Goal: Task Accomplishment & Management: Use online tool/utility

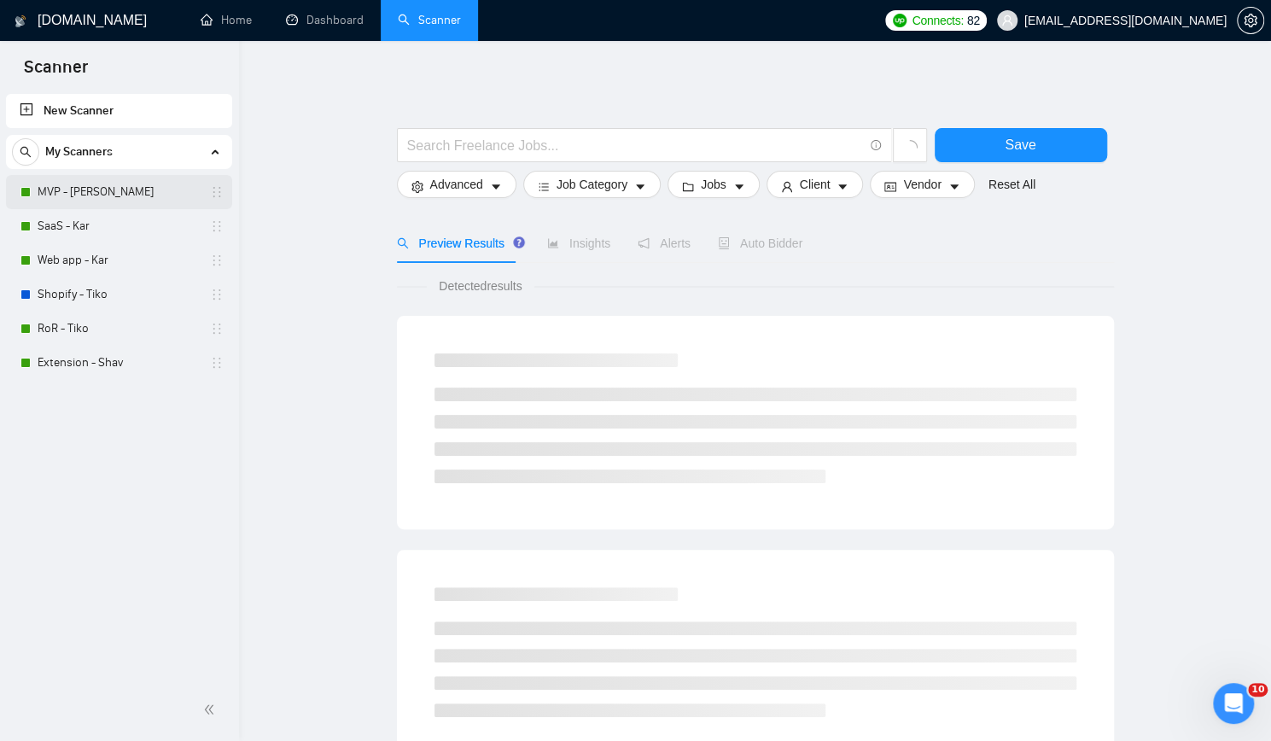
click at [85, 191] on link "MVP - [PERSON_NAME]" at bounding box center [119, 192] width 162 height 34
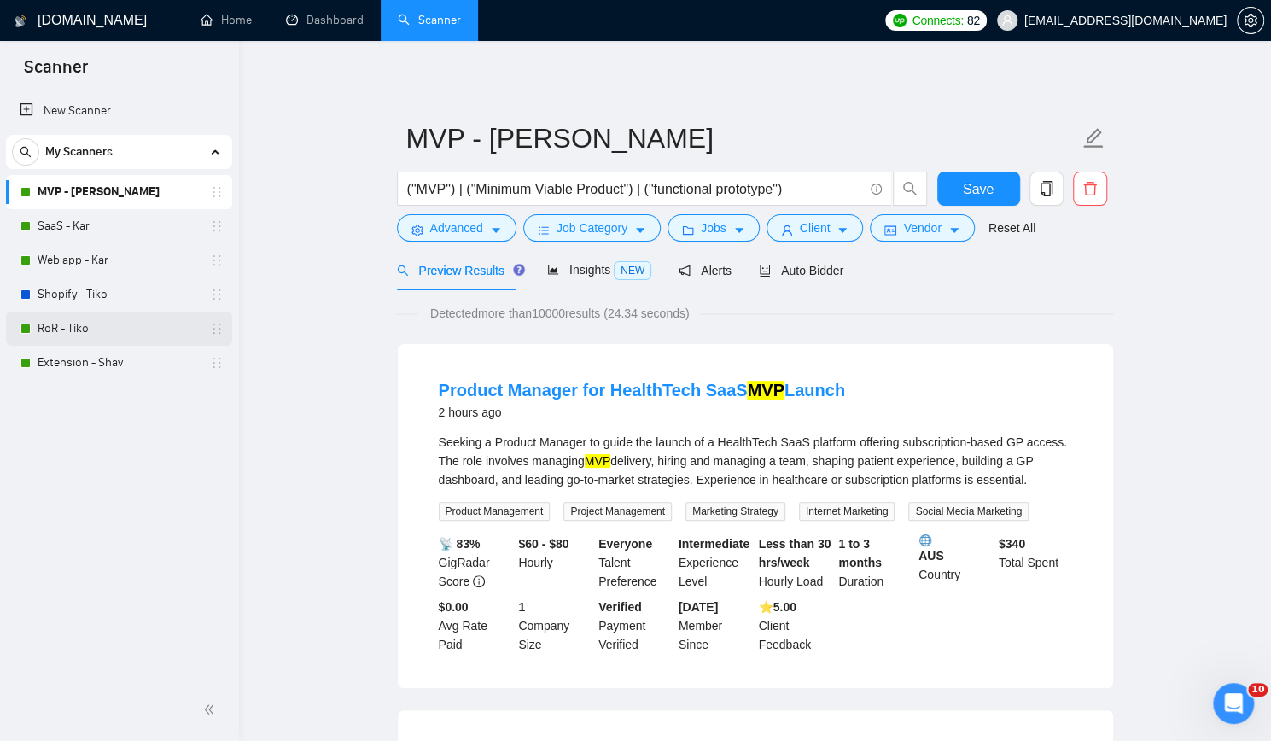
drag, startPoint x: 96, startPoint y: 319, endPoint x: 110, endPoint y: 320, distance: 13.7
click at [96, 319] on link "RoR - Tiko" at bounding box center [119, 328] width 162 height 34
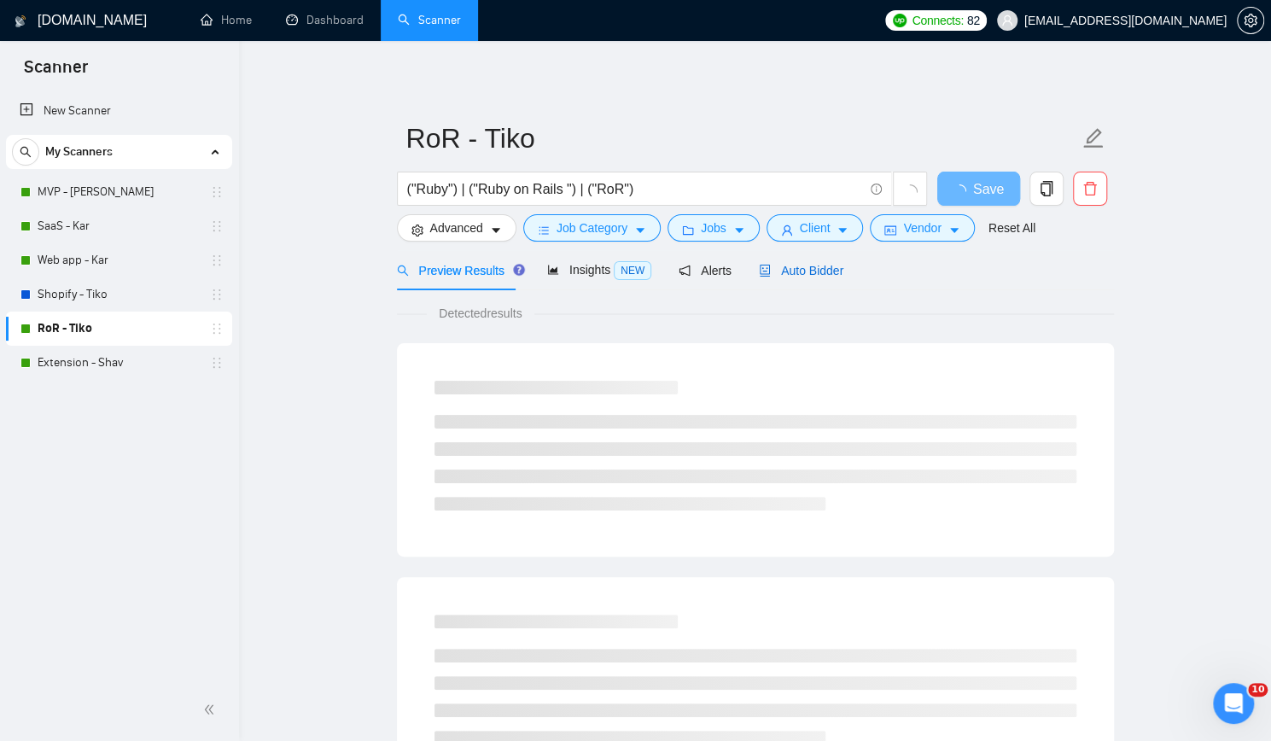
click at [795, 272] on span "Auto Bidder" at bounding box center [801, 271] width 84 height 14
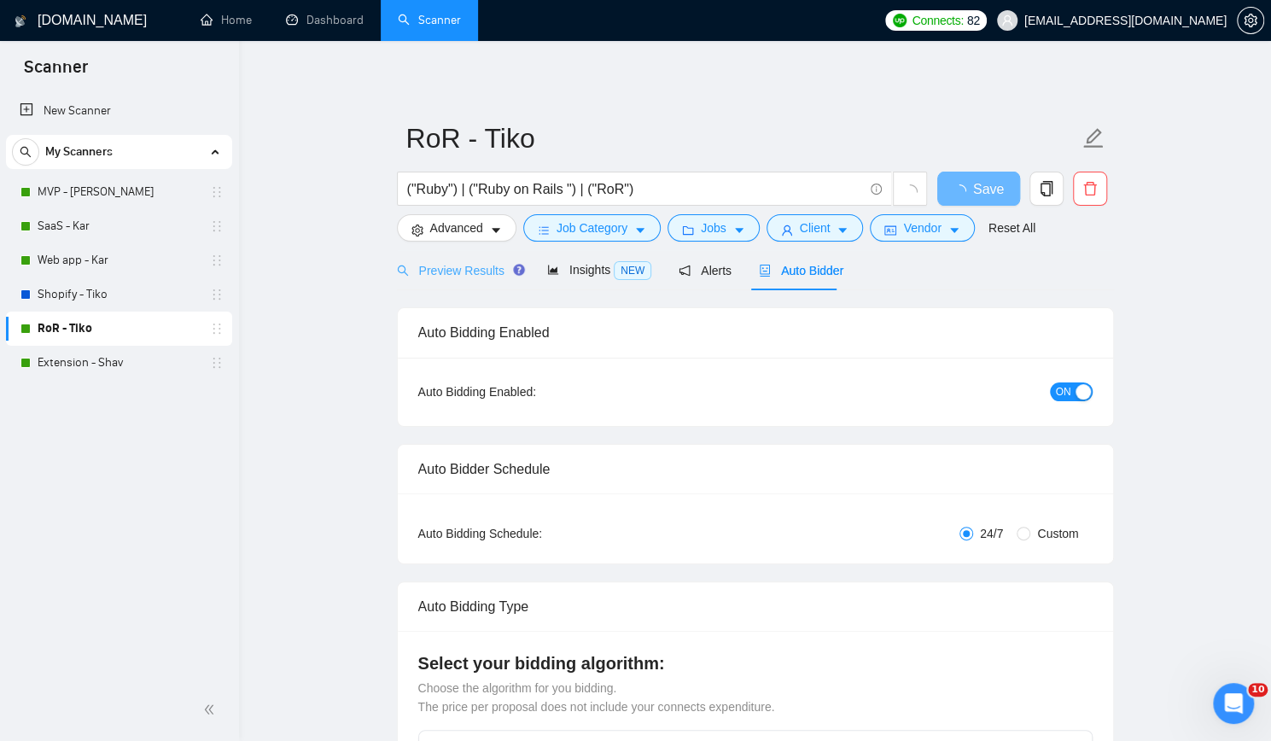
checkbox input "true"
click at [436, 265] on span "Preview Results" at bounding box center [458, 271] width 123 height 14
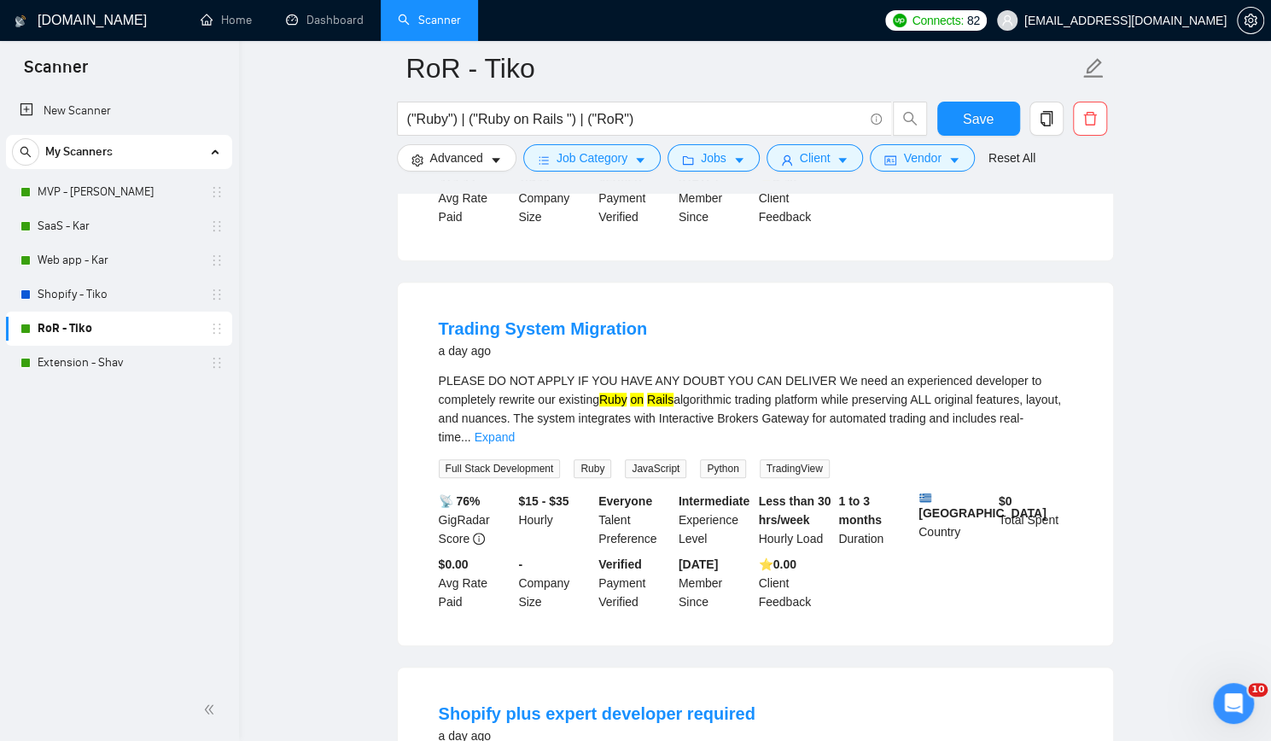
scroll to position [512, 0]
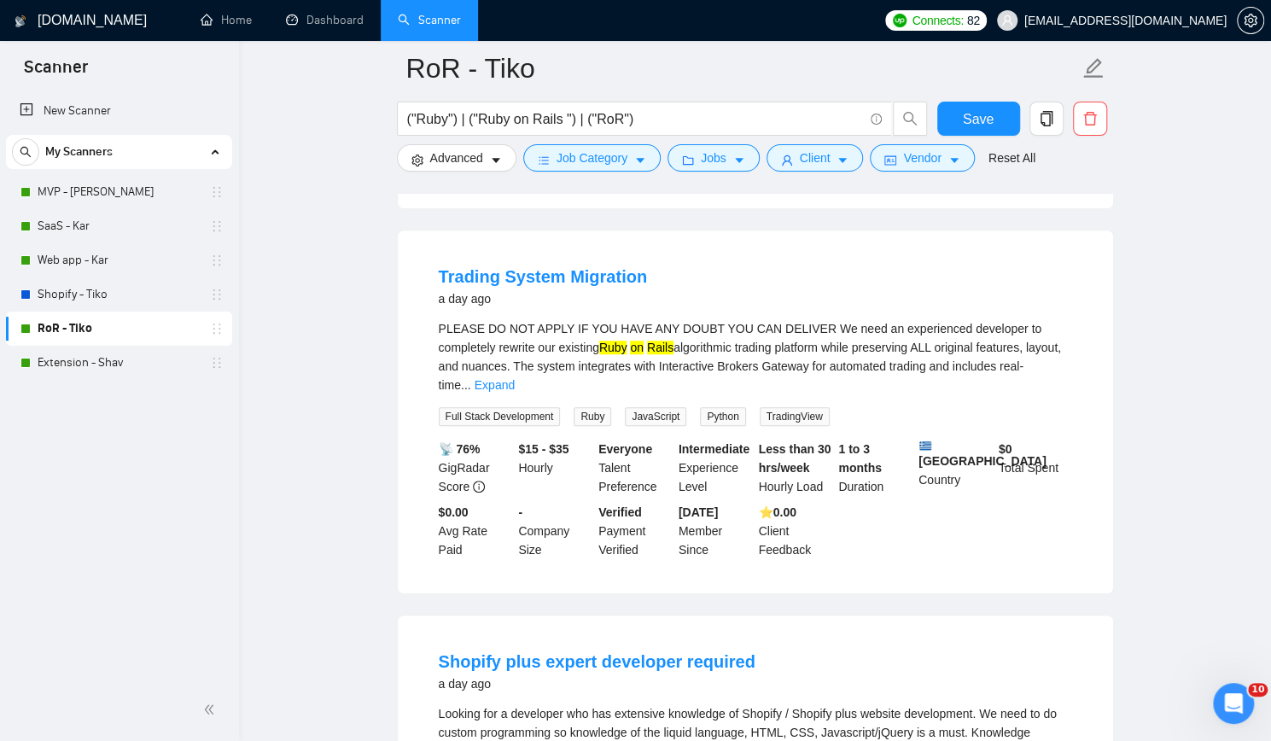
click at [0, 506] on div "New Scanner My Scanners MVP - [PERSON_NAME] - Kar Web app - Kar Shopify - Tiko …" at bounding box center [119, 384] width 239 height 588
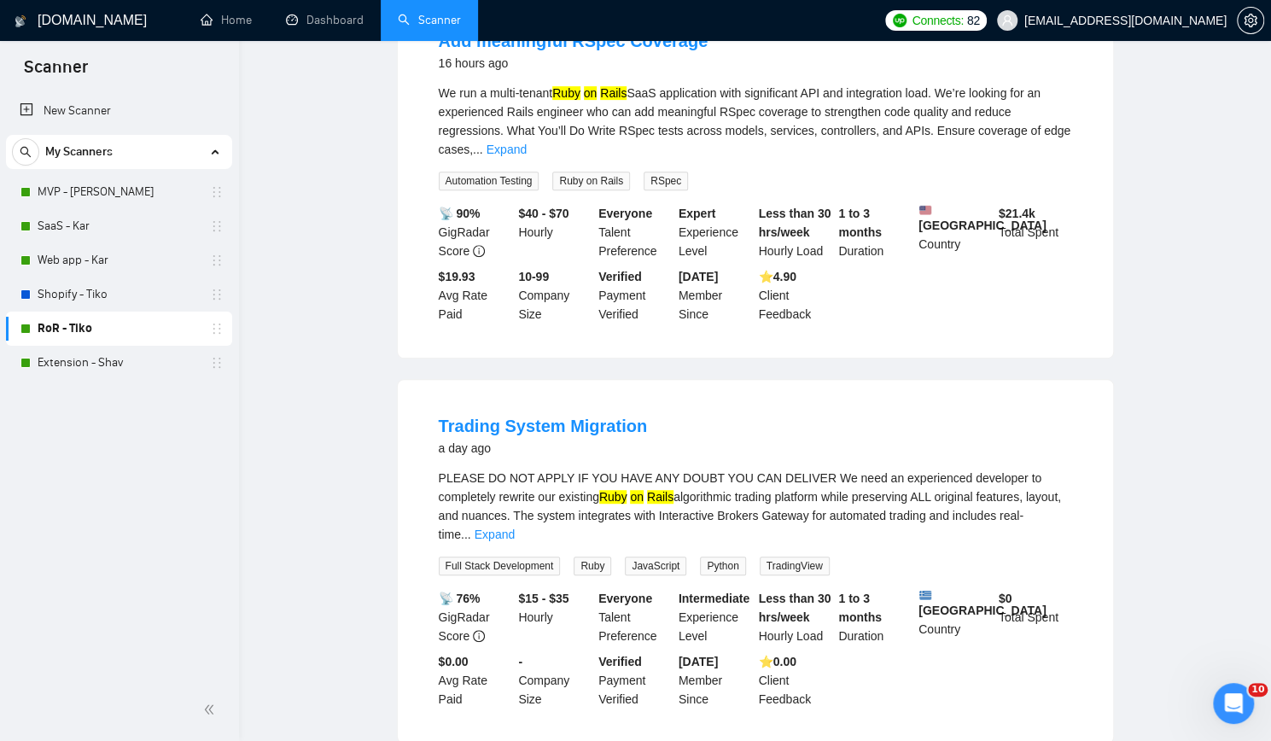
scroll to position [0, 0]
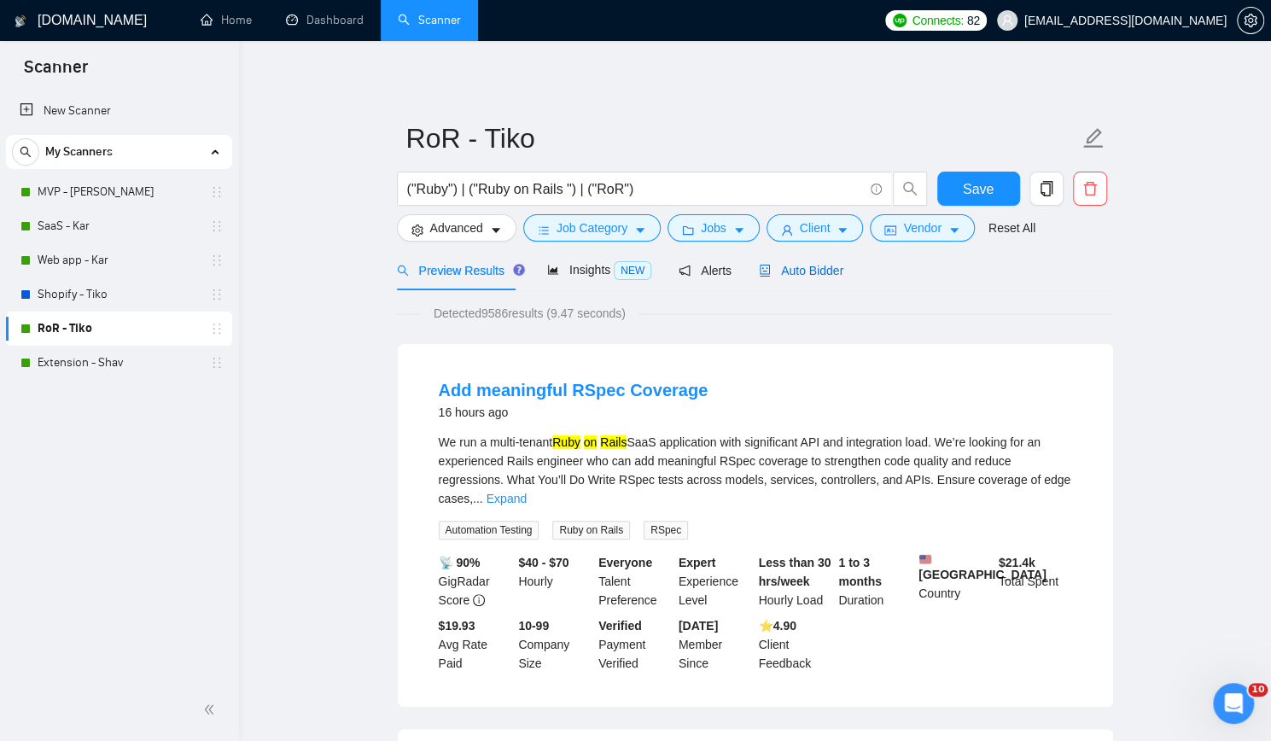
drag, startPoint x: 794, startPoint y: 276, endPoint x: 794, endPoint y: 285, distance: 9.4
click at [794, 276] on span "Auto Bidder" at bounding box center [801, 271] width 84 height 14
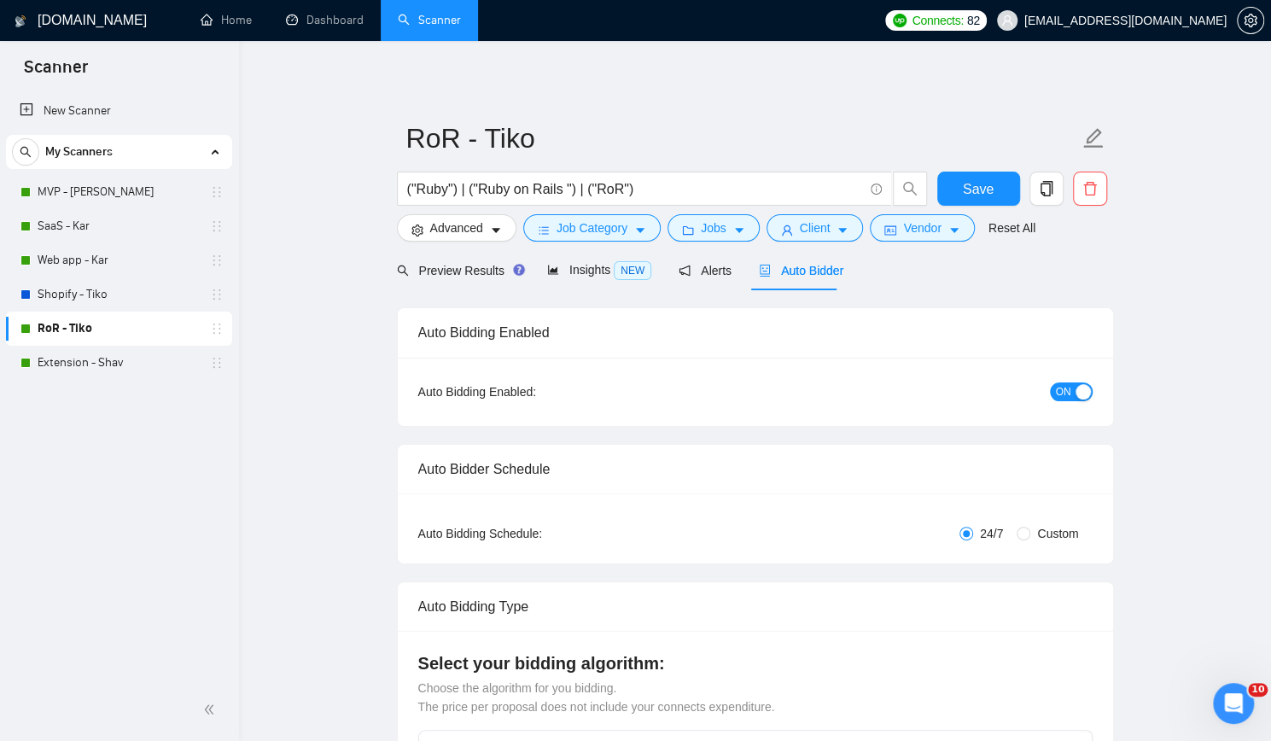
checkbox input "true"
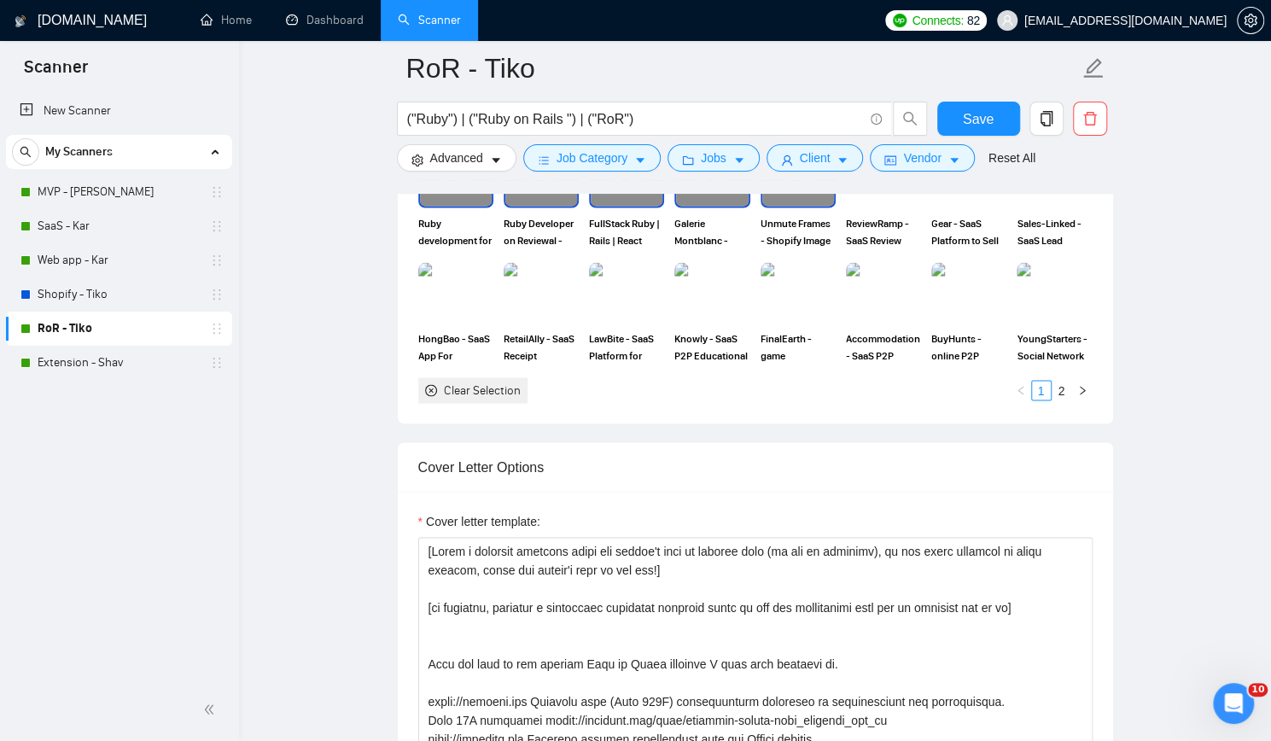
scroll to position [1792, 0]
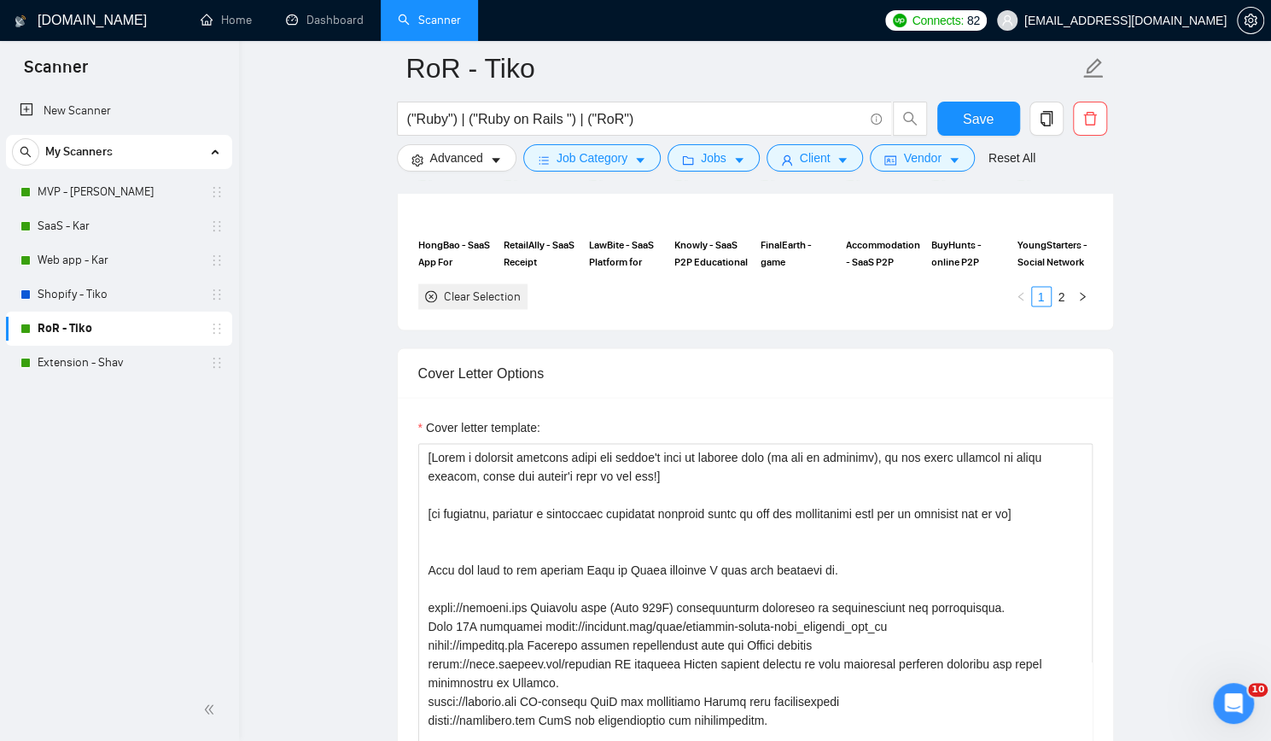
click at [177, 539] on div "New Scanner My Scanners MVP - [PERSON_NAME] - Kar Web app - Kar Shopify - Tiko …" at bounding box center [119, 384] width 239 height 588
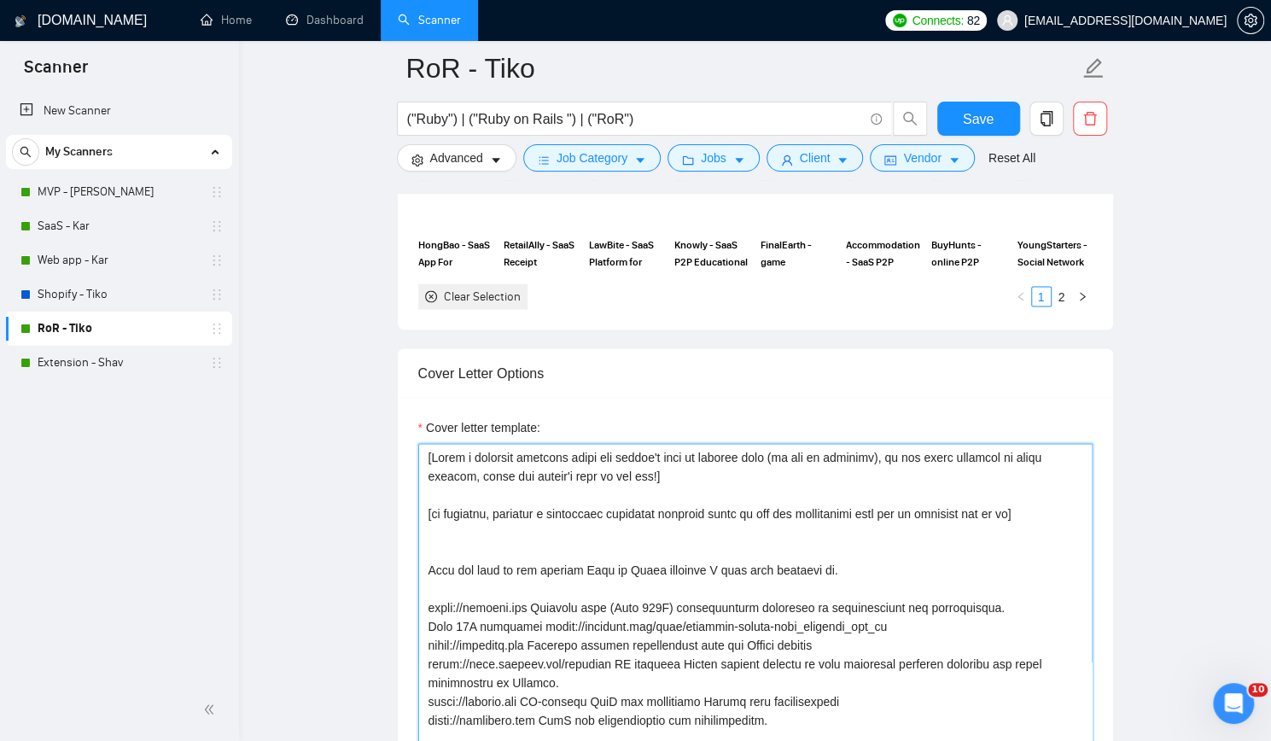
click at [497, 477] on textarea "Cover letter template:" at bounding box center [755, 635] width 674 height 384
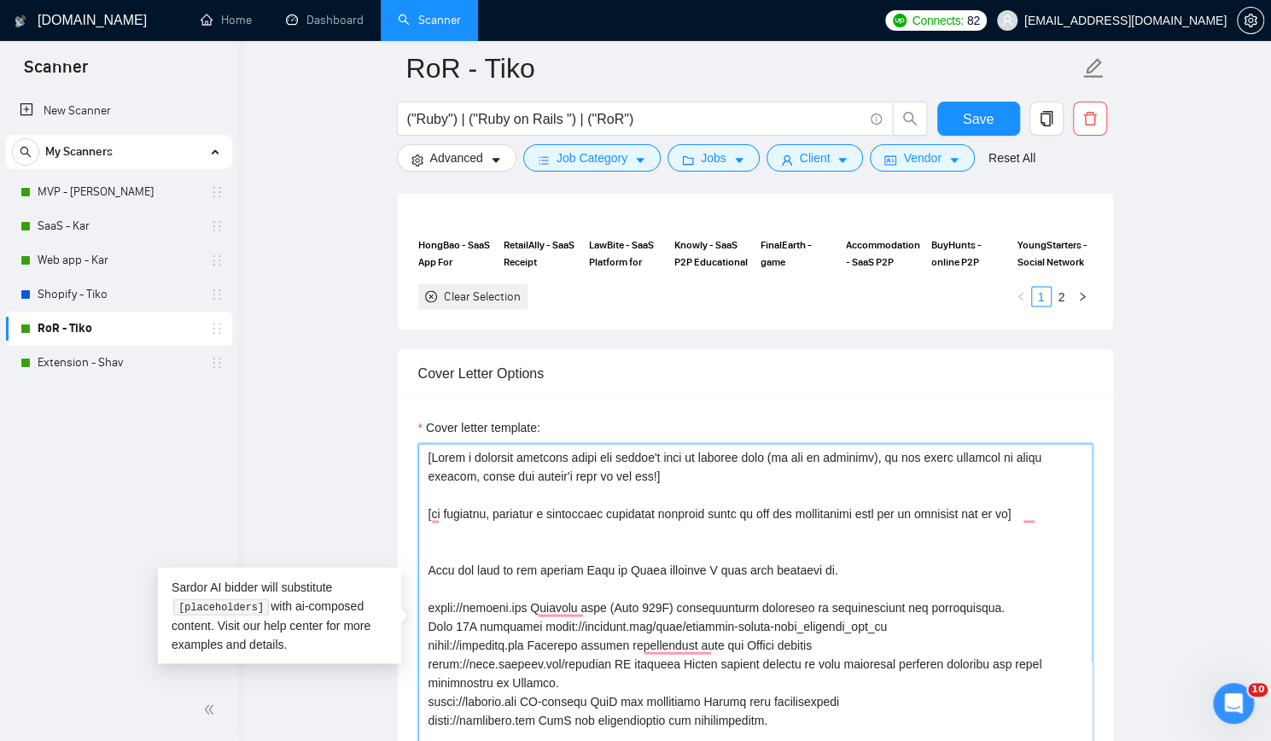
click at [581, 489] on textarea "Cover letter template:" at bounding box center [755, 635] width 674 height 384
click at [644, 481] on textarea "Cover letter template:" at bounding box center [755, 635] width 674 height 384
click at [892, 450] on textarea "Cover letter template:" at bounding box center [755, 635] width 674 height 384
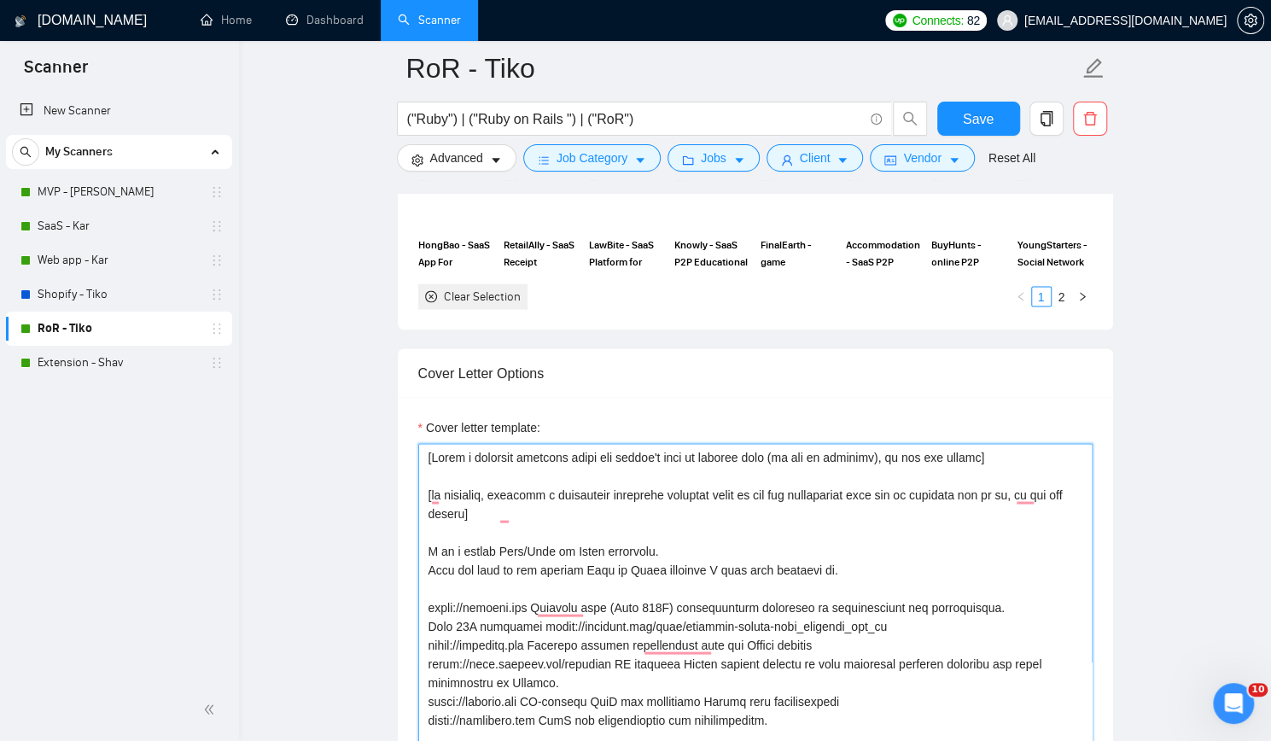
click at [722, 576] on textarea "Cover letter template:" at bounding box center [755, 635] width 674 height 384
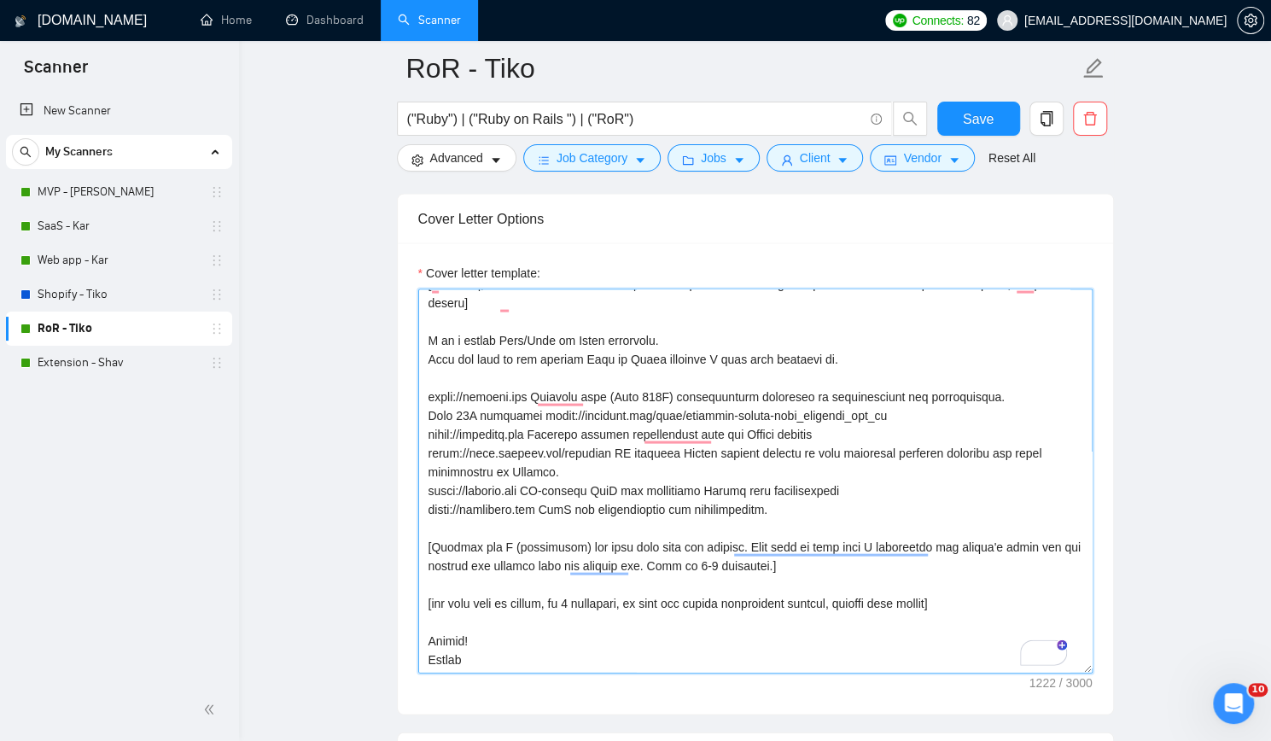
scroll to position [1963, 0]
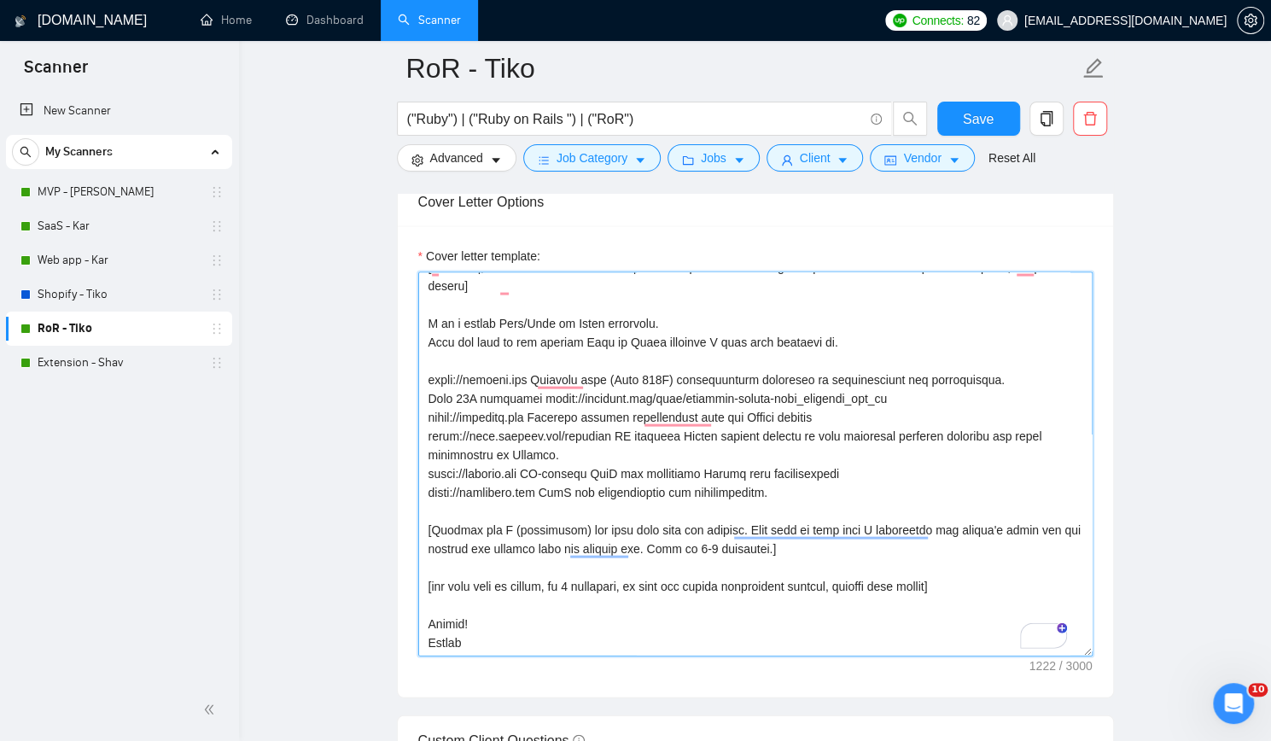
click at [418, 393] on textarea "Cover letter template:" at bounding box center [755, 464] width 674 height 384
click at [959, 394] on textarea "Cover letter template:" at bounding box center [755, 464] width 674 height 384
click at [882, 395] on textarea "Cover letter template:" at bounding box center [755, 464] width 674 height 384
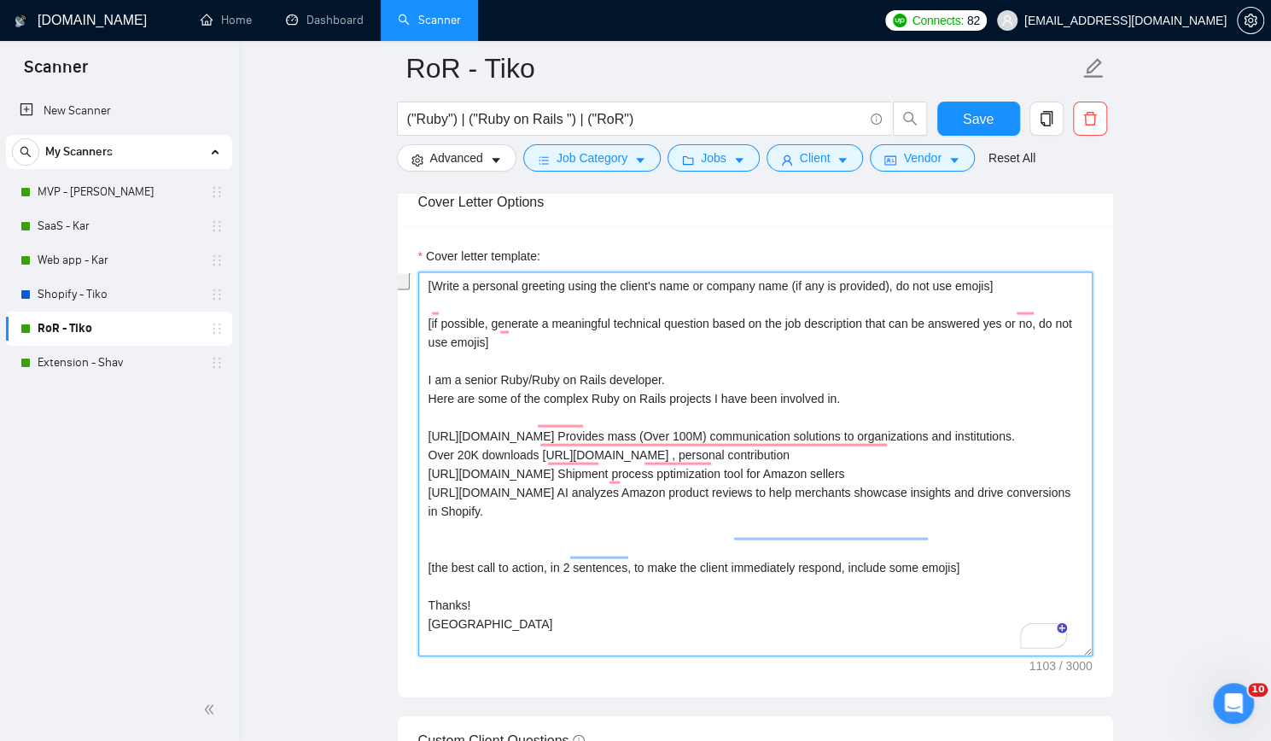
scroll to position [0, 0]
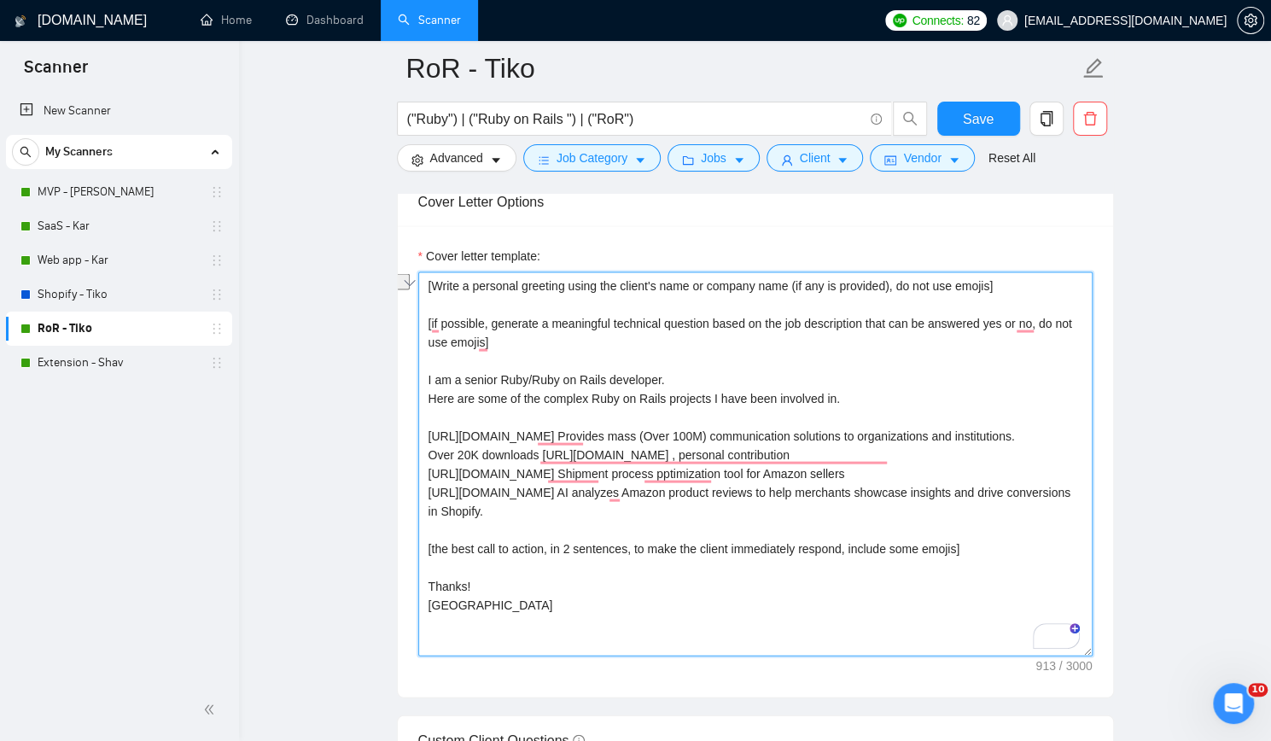
type textarea "[Write a personal greeting using the client's name or company name (if any is p…"
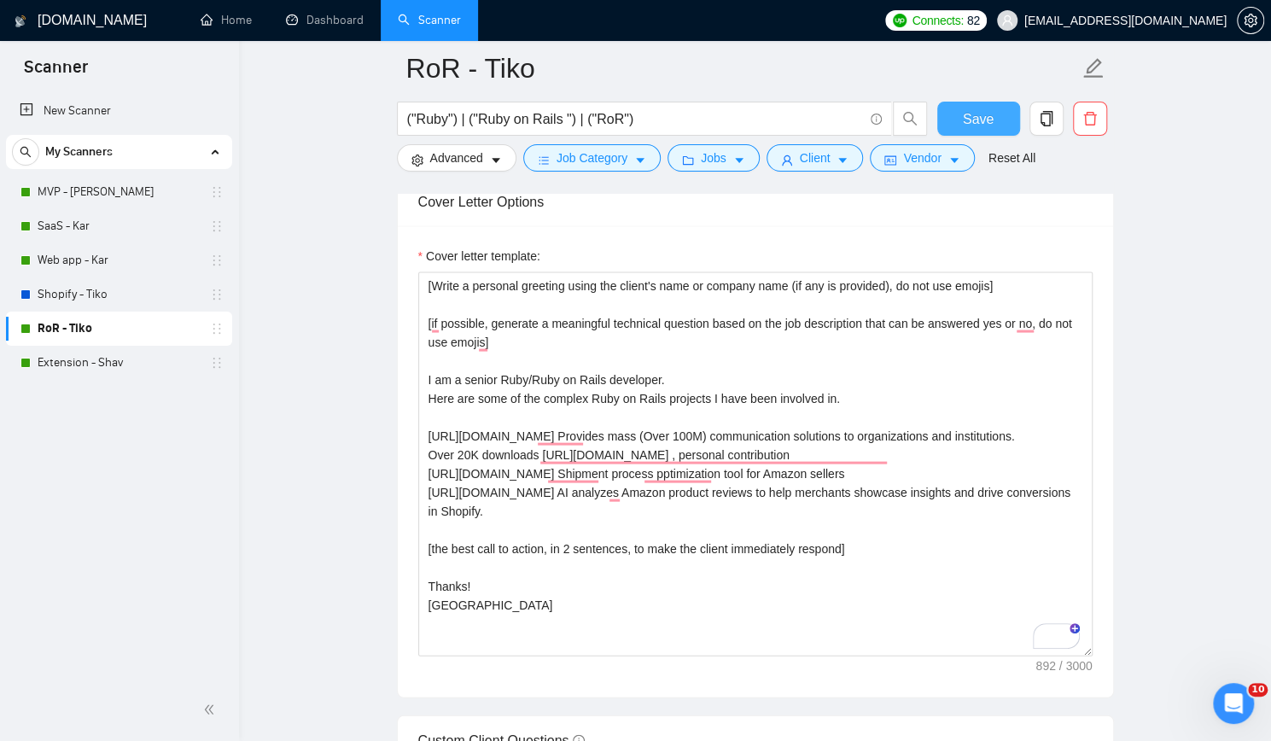
click at [983, 118] on span "Save" at bounding box center [977, 118] width 31 height 21
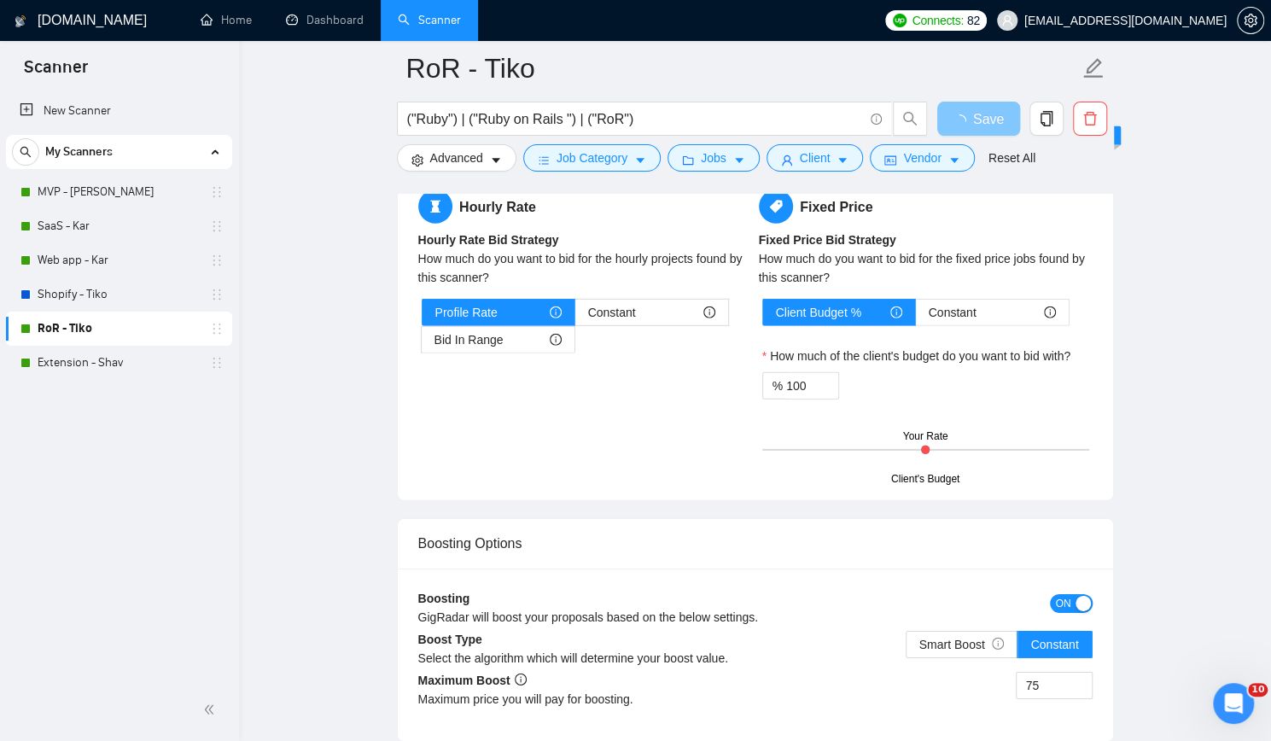
scroll to position [3391, 0]
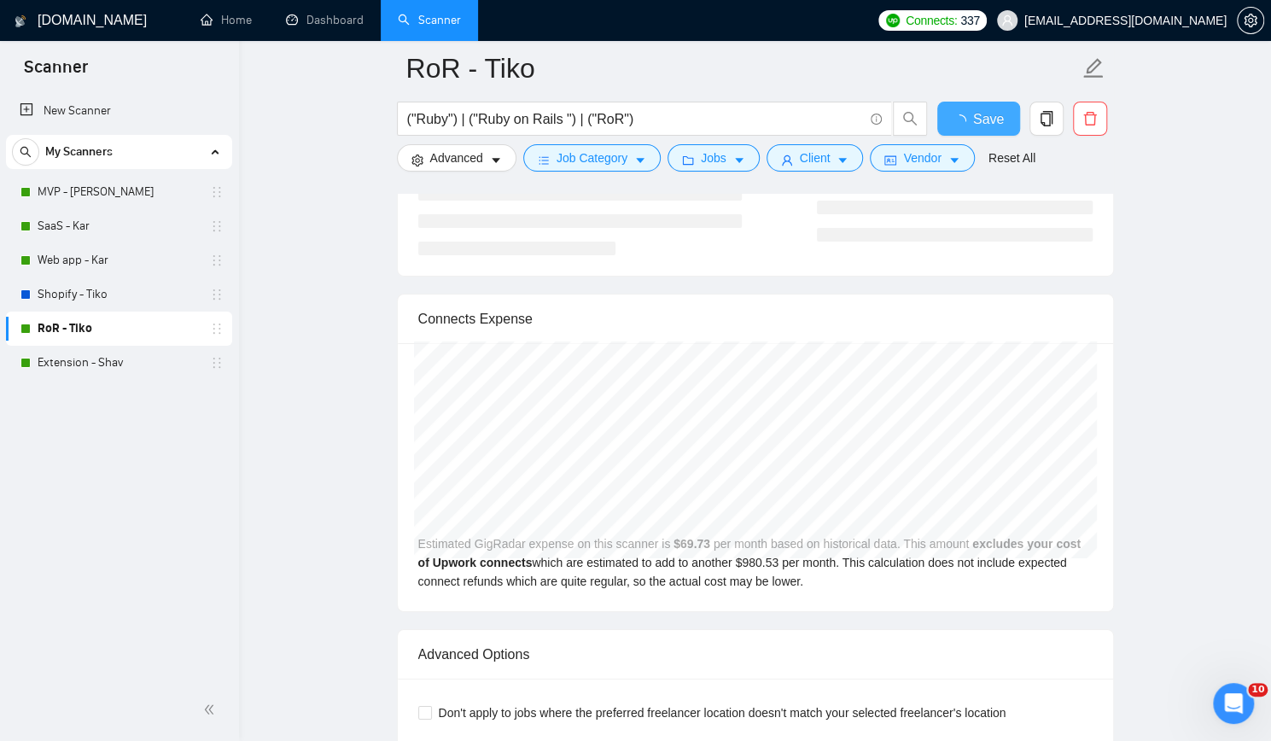
checkbox input "true"
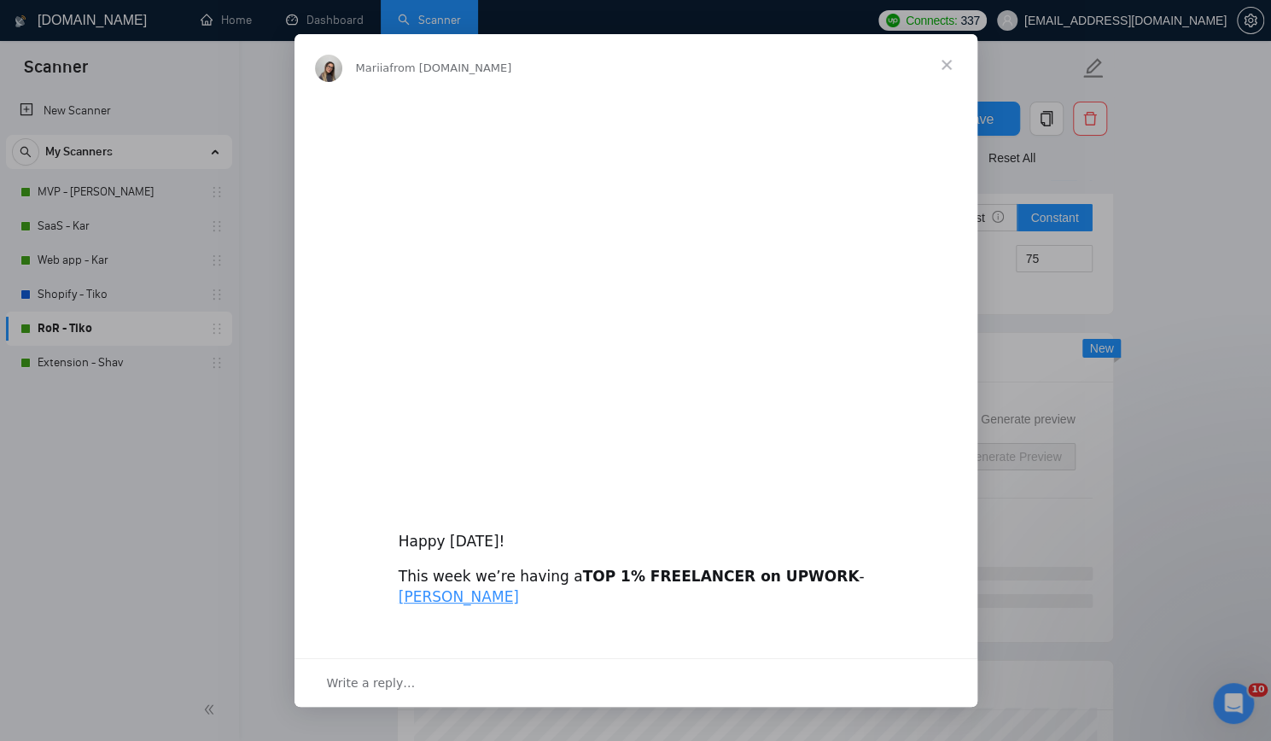
scroll to position [0, 0]
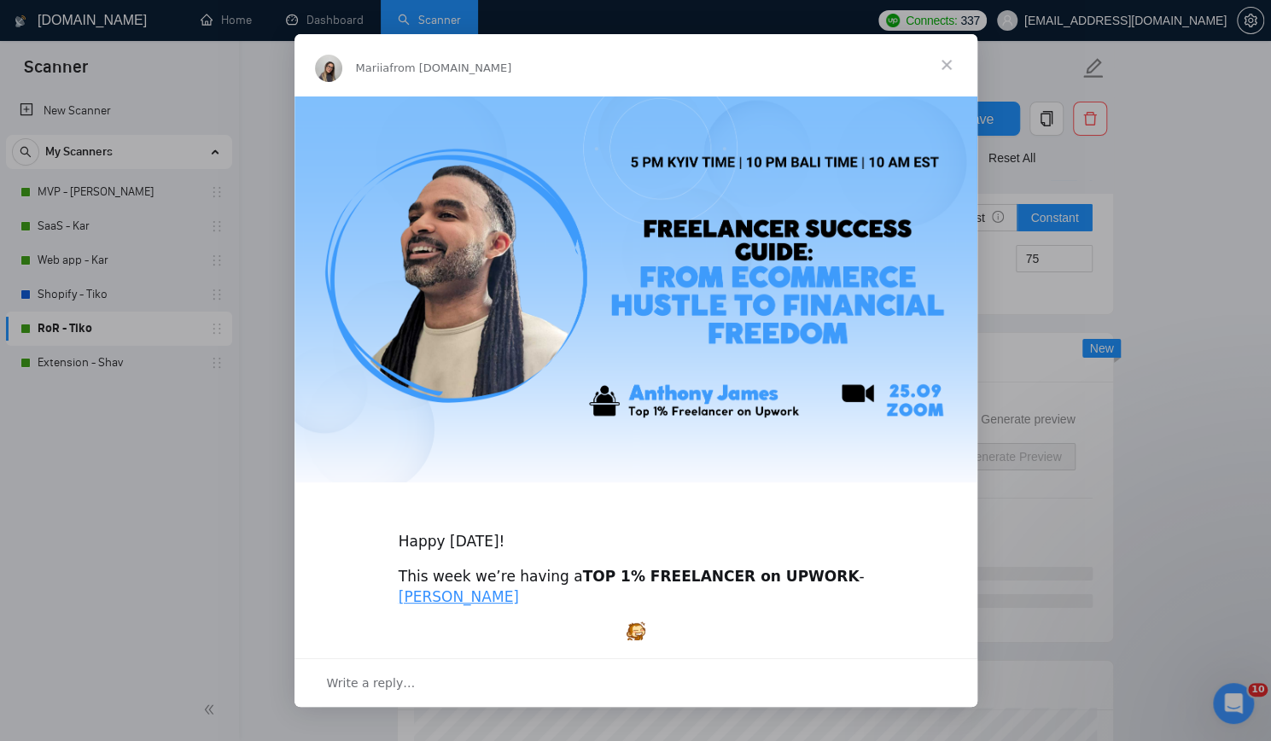
click at [944, 62] on span "Close" at bounding box center [946, 64] width 61 height 61
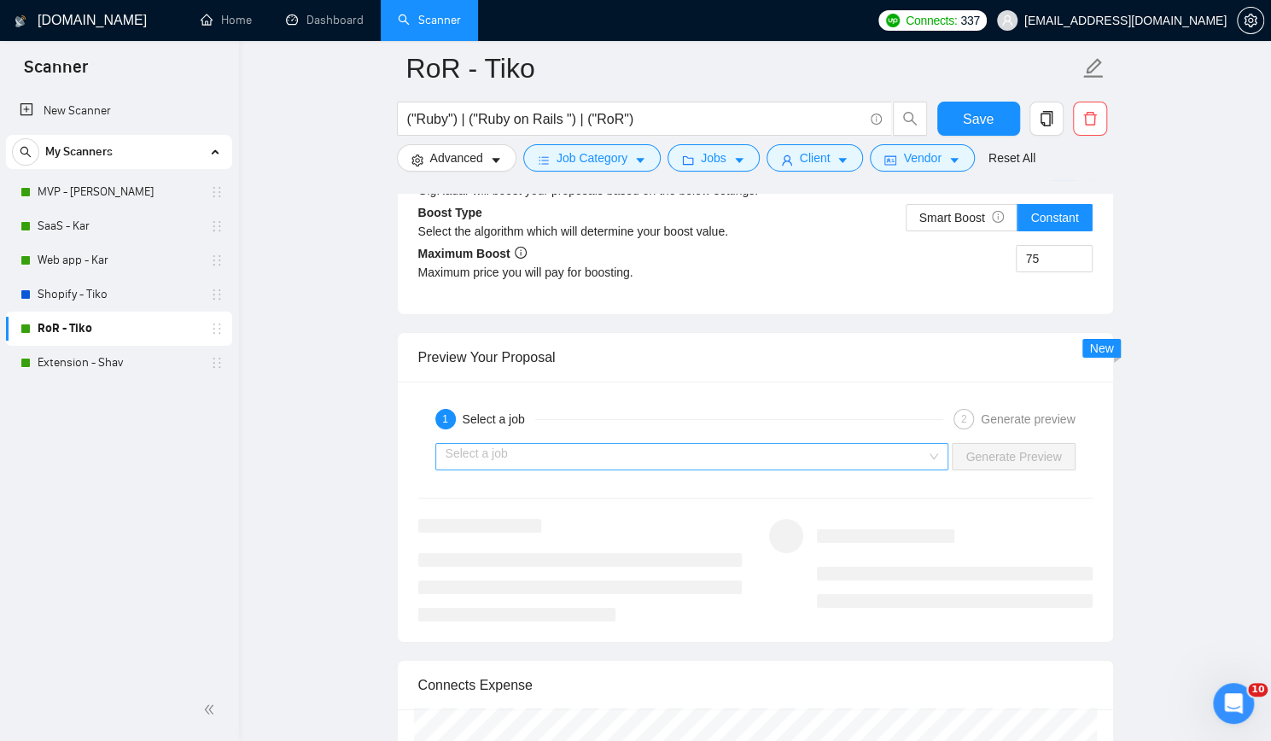
click at [698, 444] on input "search" at bounding box center [685, 457] width 481 height 26
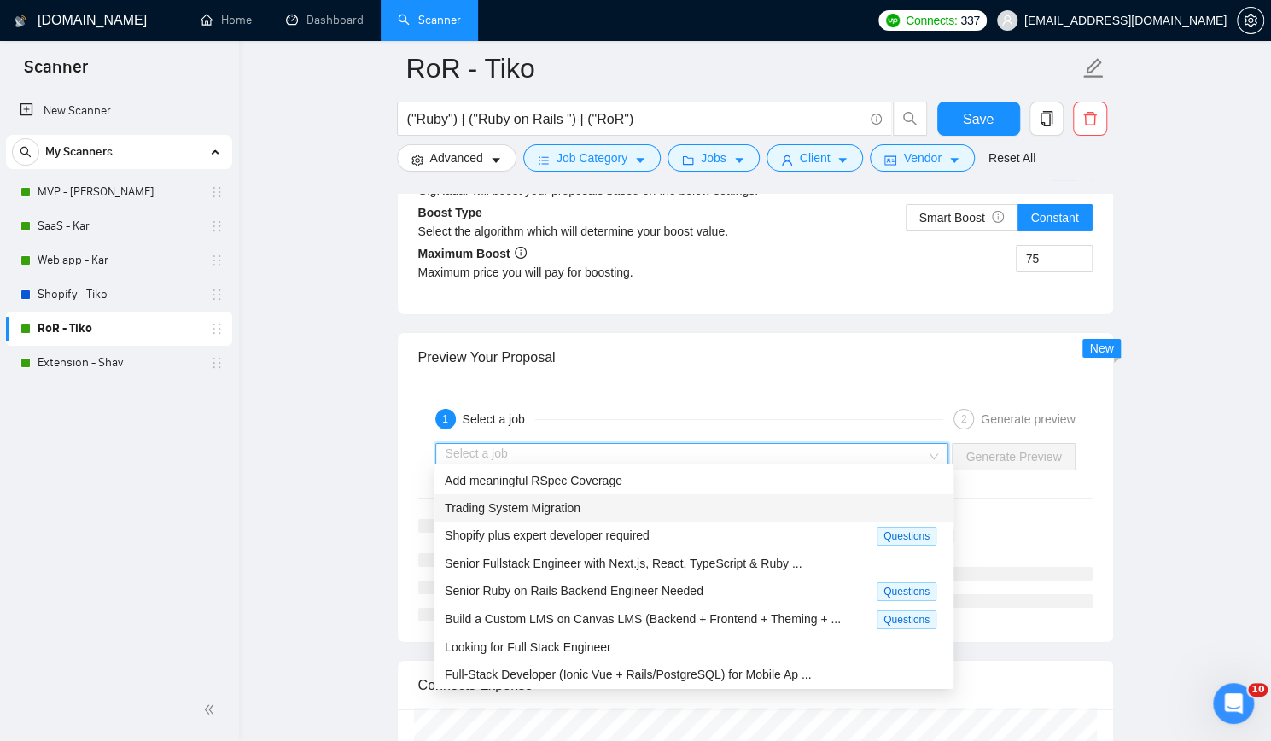
click at [664, 498] on div "Trading System Migration" at bounding box center [694, 507] width 498 height 19
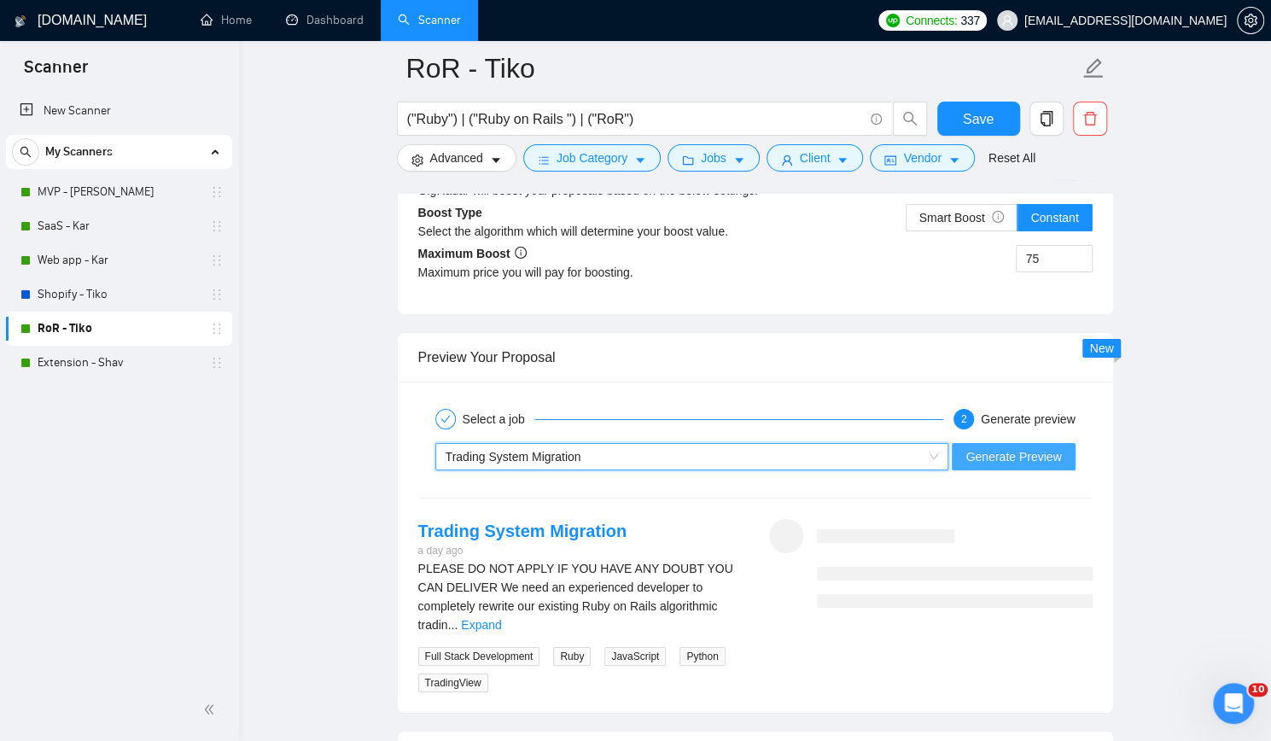
click at [1002, 447] on span "Generate Preview" at bounding box center [1013, 456] width 96 height 19
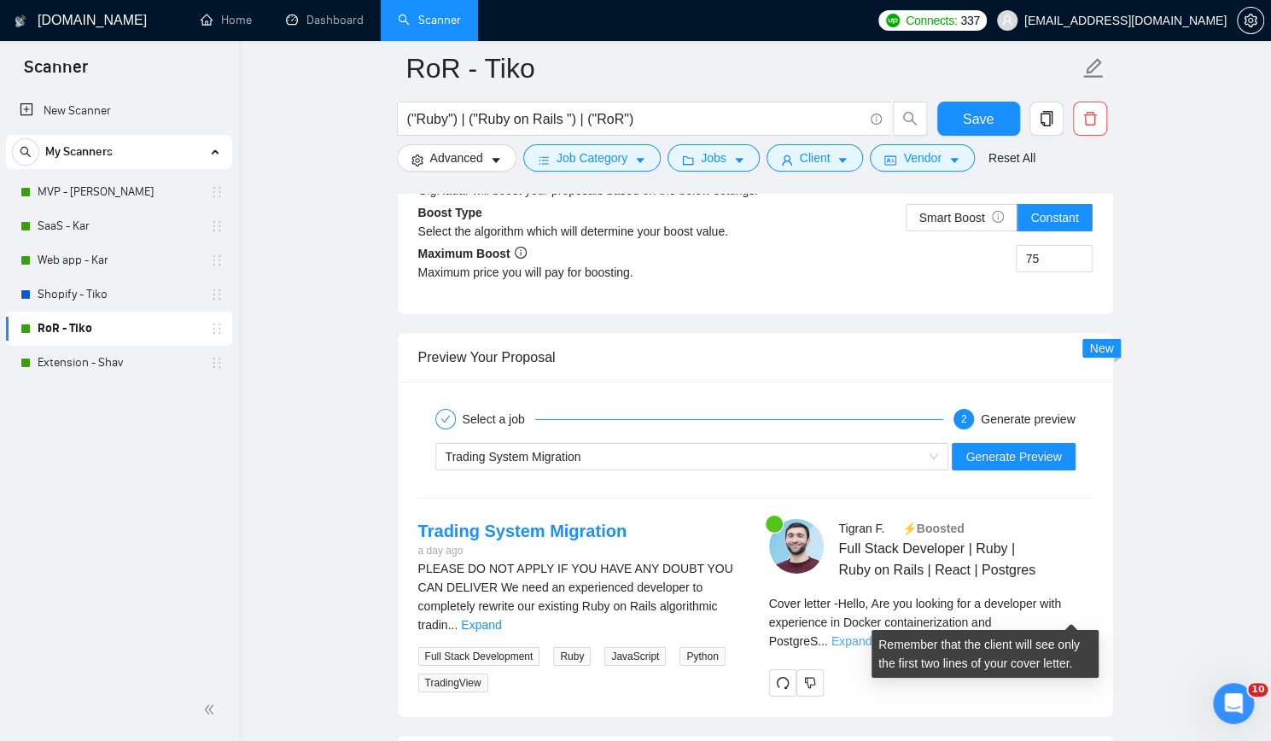
click at [871, 634] on link "Expand" at bounding box center [851, 641] width 40 height 14
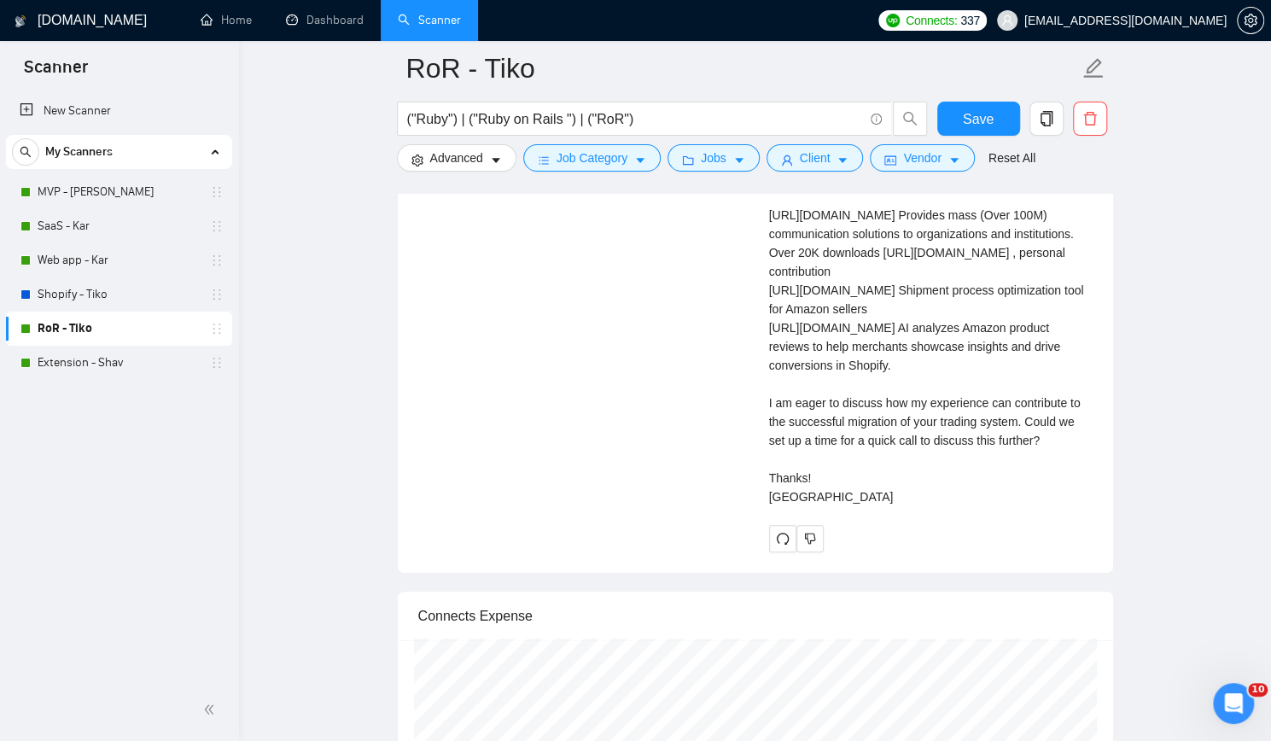
scroll to position [3840, 0]
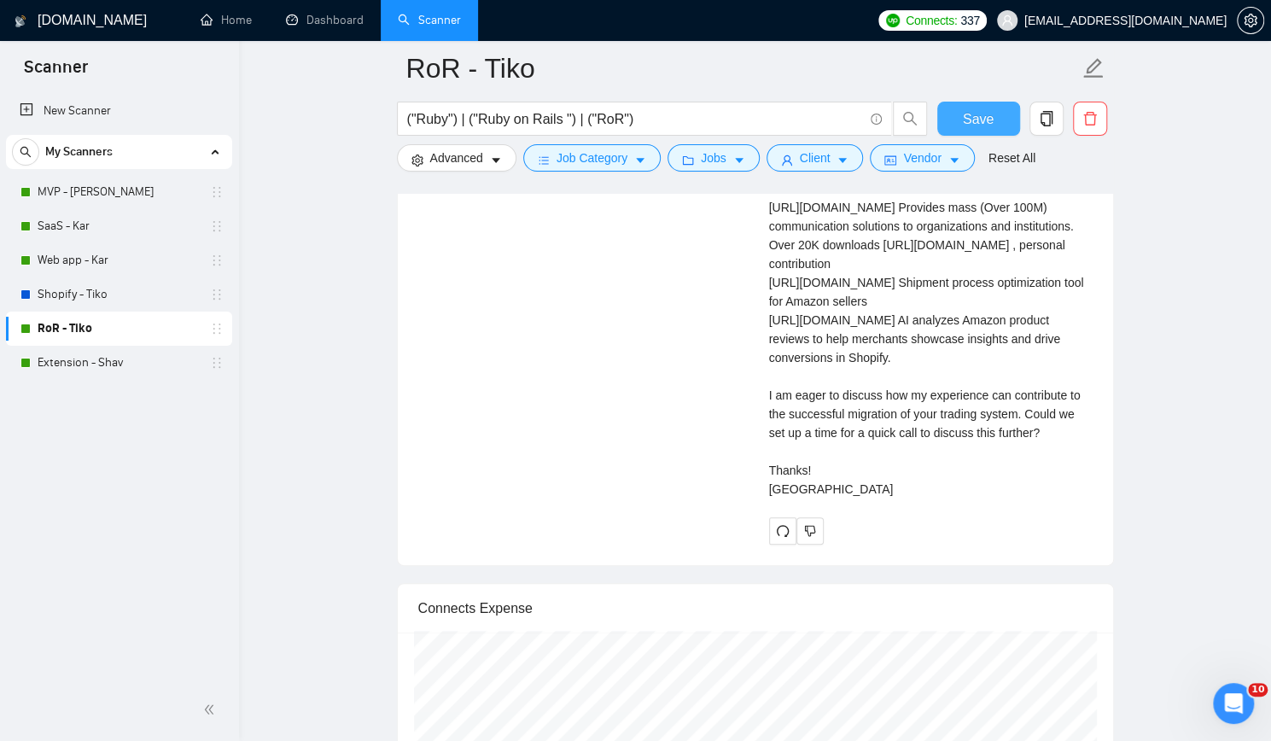
click at [995, 111] on button "Save" at bounding box center [978, 119] width 83 height 34
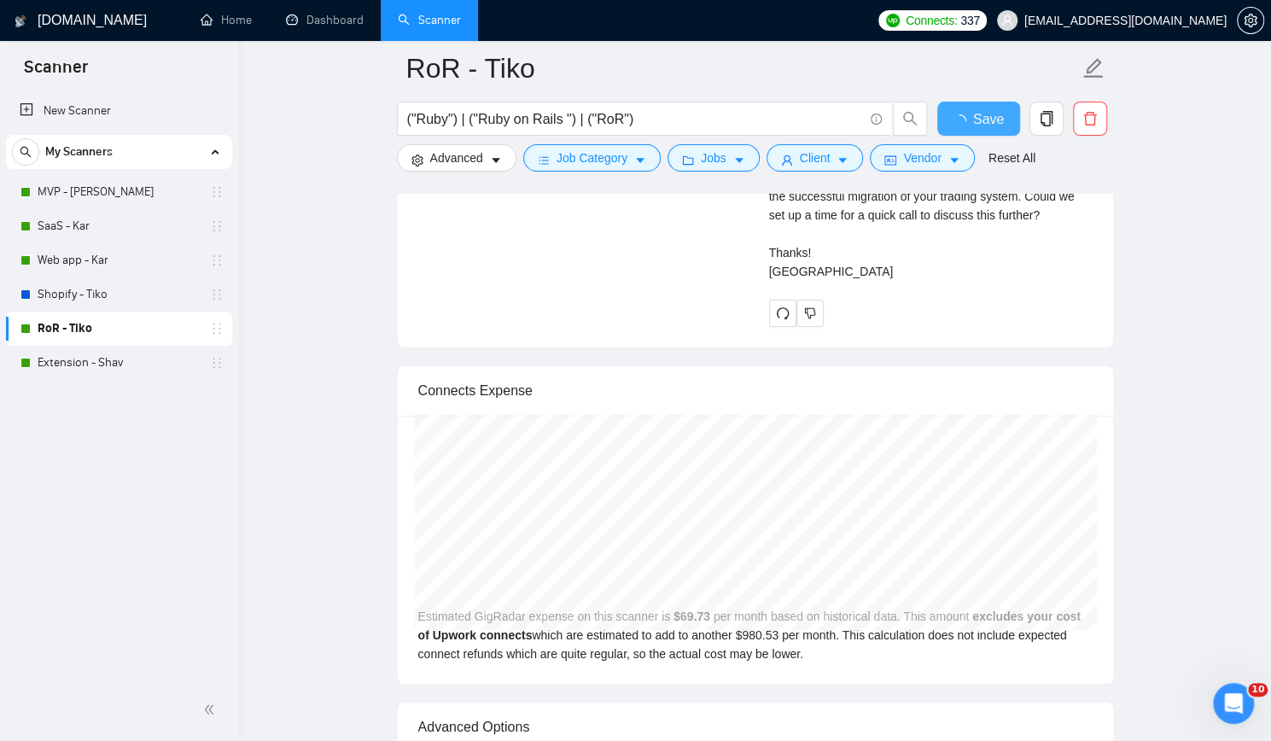
checkbox input "true"
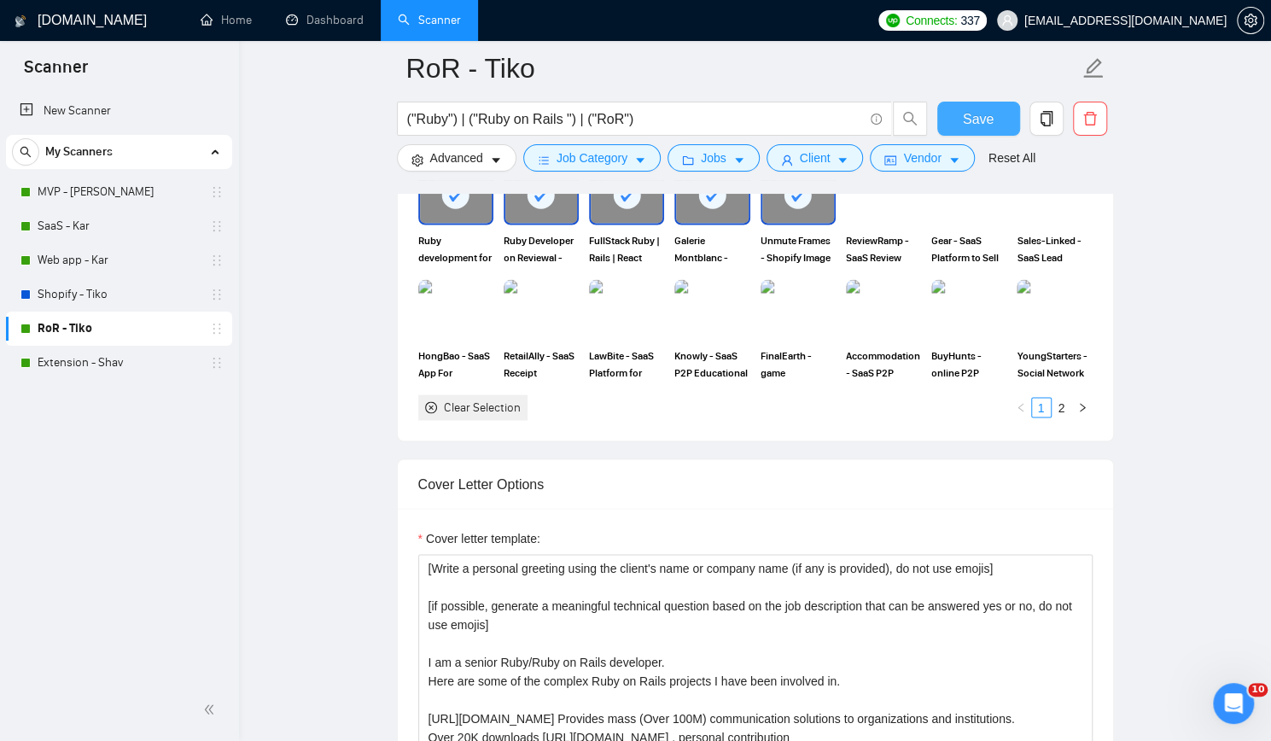
scroll to position [1792, 0]
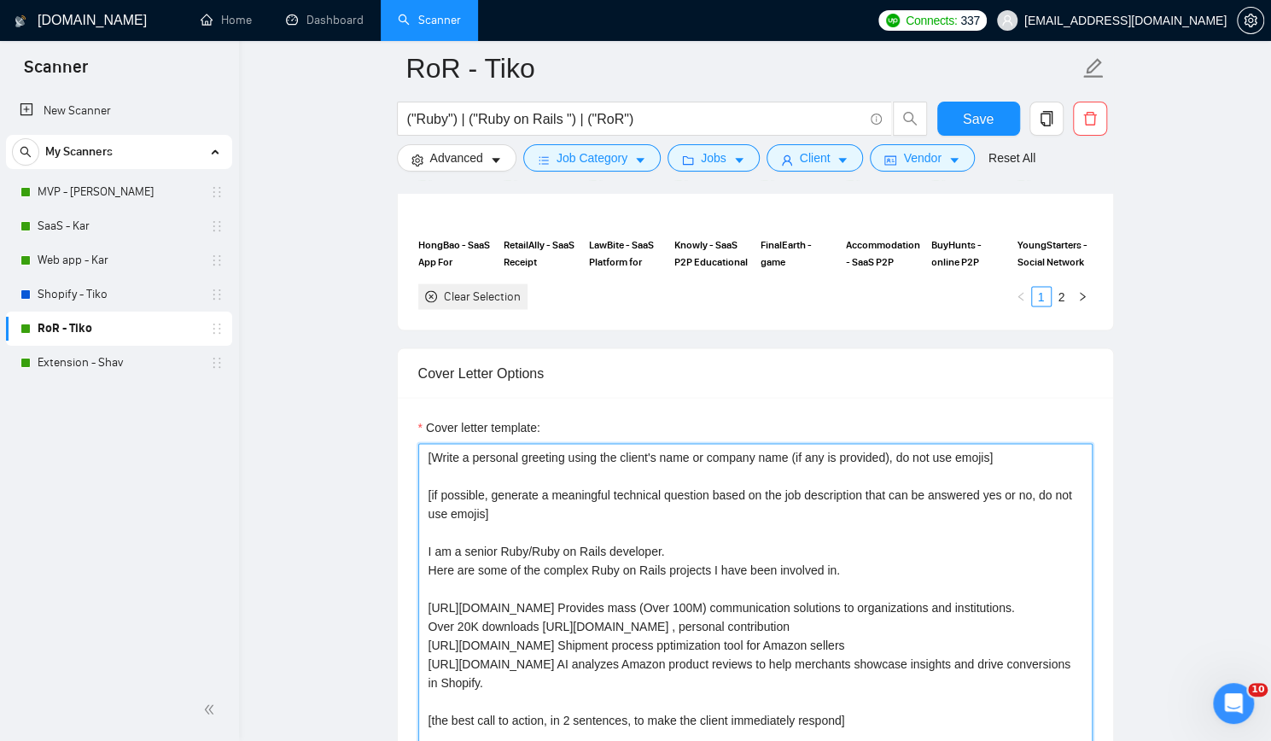
click at [420, 598] on textarea "[Write a personal greeting using the client's name or company name (if any is p…" at bounding box center [755, 635] width 674 height 384
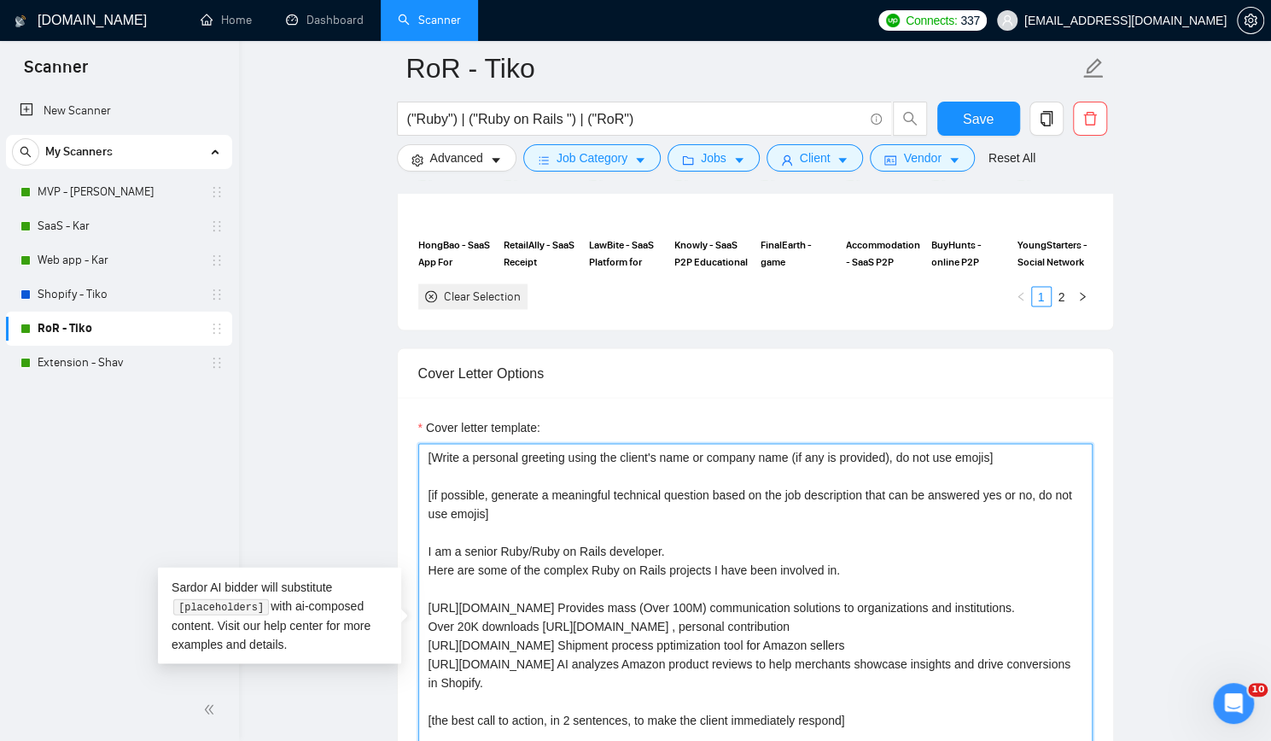
paste textarea "✅"
click at [962, 616] on textarea "[Write a personal greeting using the client's name or company name (if any is p…" at bounding box center [755, 635] width 674 height 384
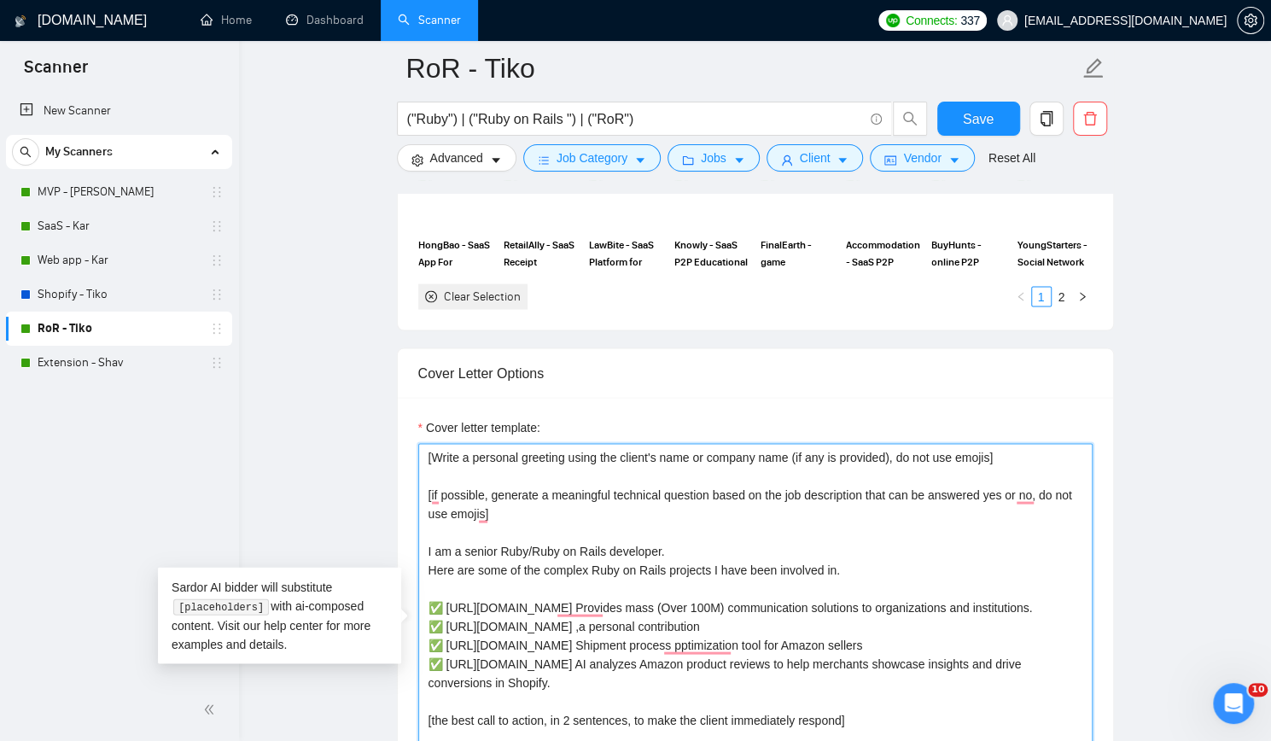
paste textarea "Over 20K downloads"
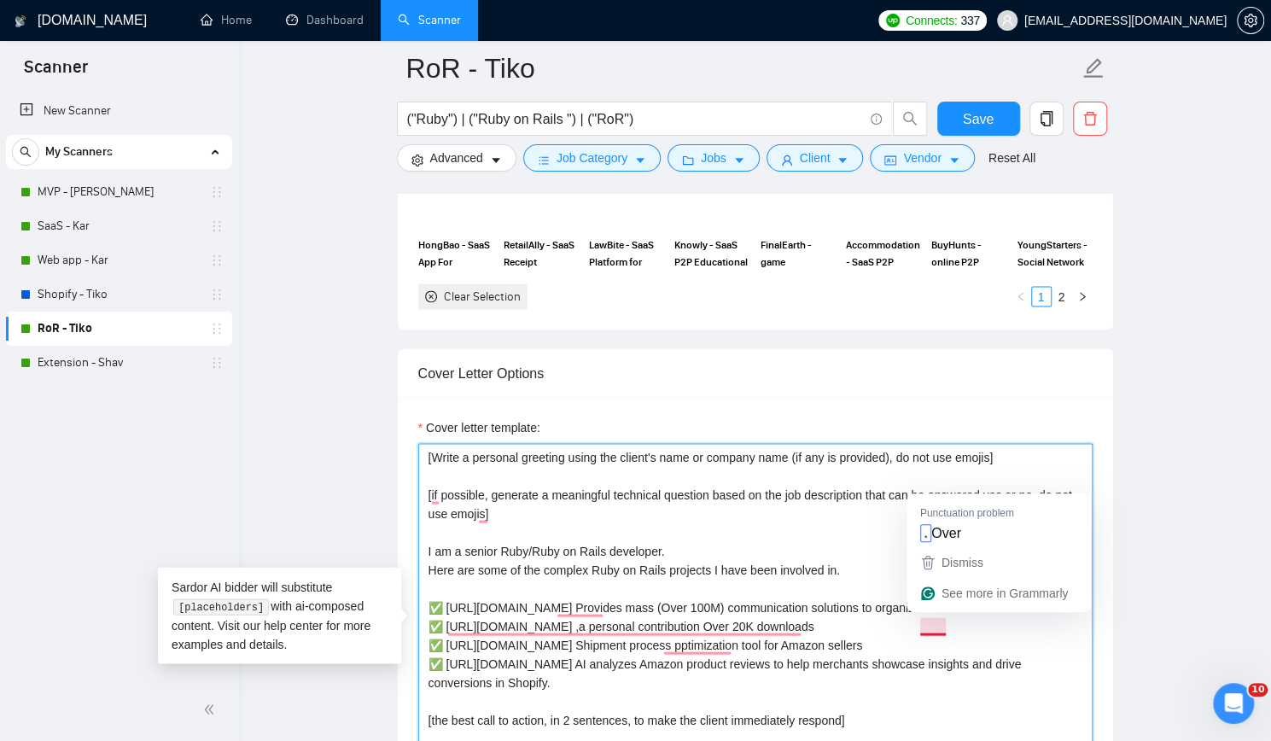
click at [922, 619] on textarea "[Write a personal greeting using the client's name or company name (if any is p…" at bounding box center [755, 635] width 674 height 384
click at [930, 619] on textarea "[Write a personal greeting using the client's name or company name (if any is p…" at bounding box center [755, 635] width 674 height 384
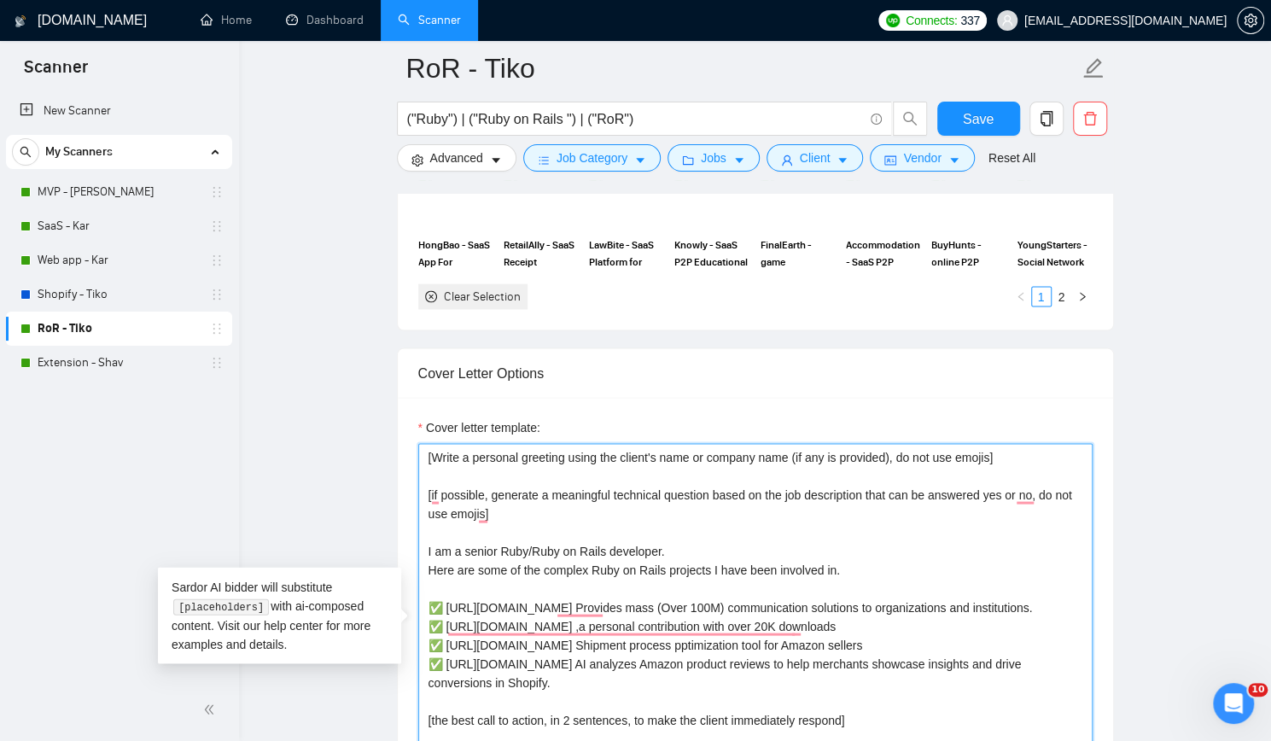
click at [870, 637] on textarea "[Write a personal greeting using the client's name or company name (if any is p…" at bounding box center [755, 635] width 674 height 384
click at [828, 672] on textarea "[Write a personal greeting using the client's name or company name (if any is p…" at bounding box center [755, 635] width 674 height 384
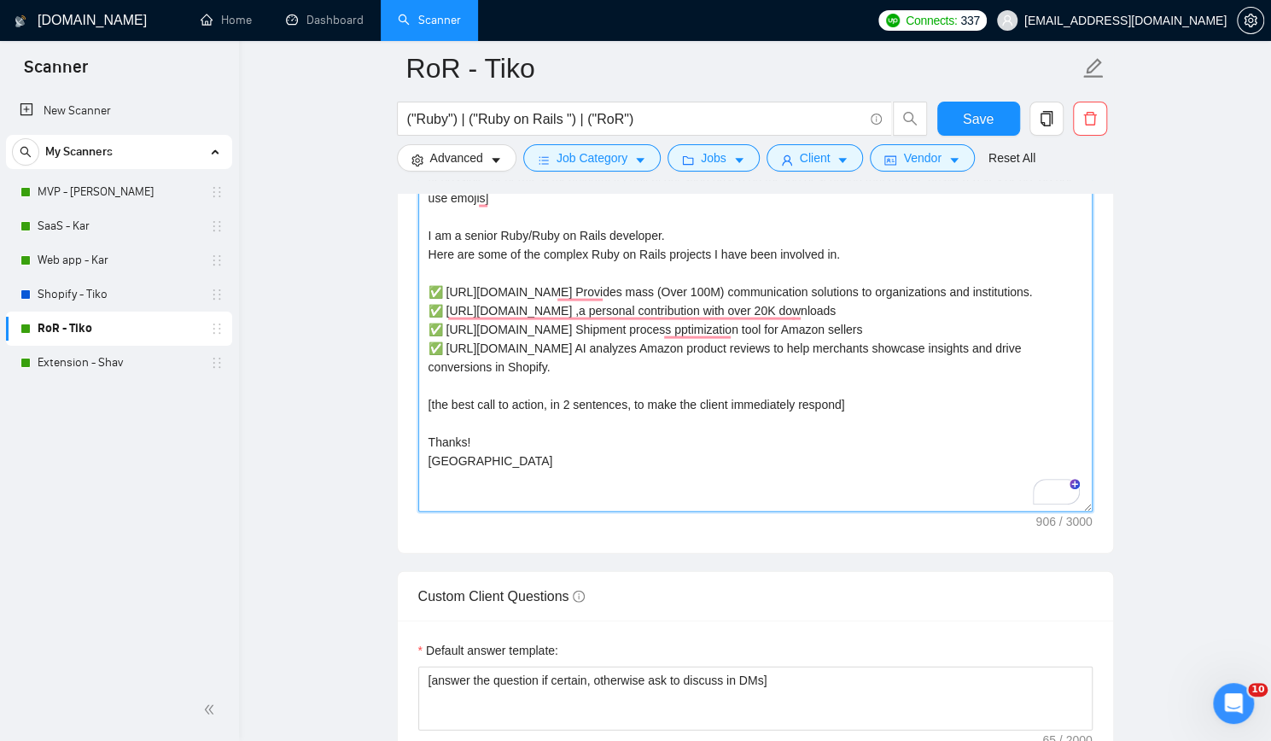
scroll to position [2133, 0]
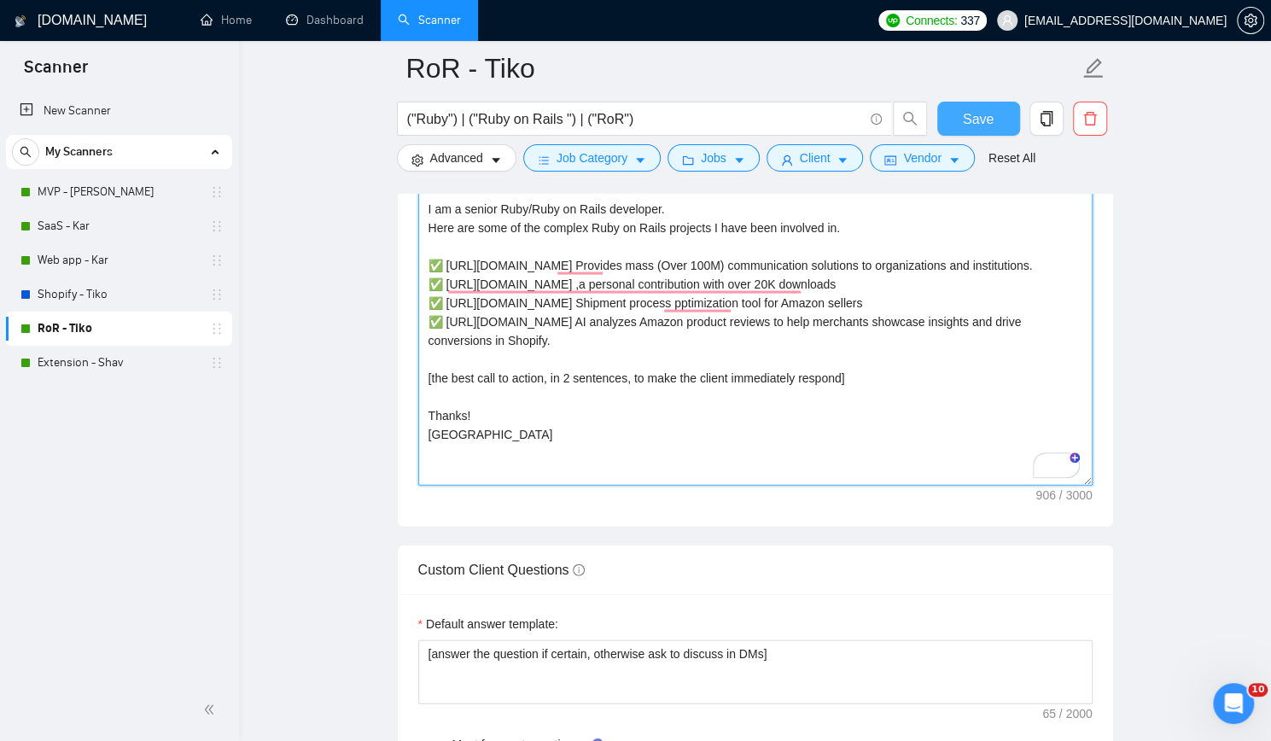
type textarea "[Write a personal greeting using the client's name or company name (if any is p…"
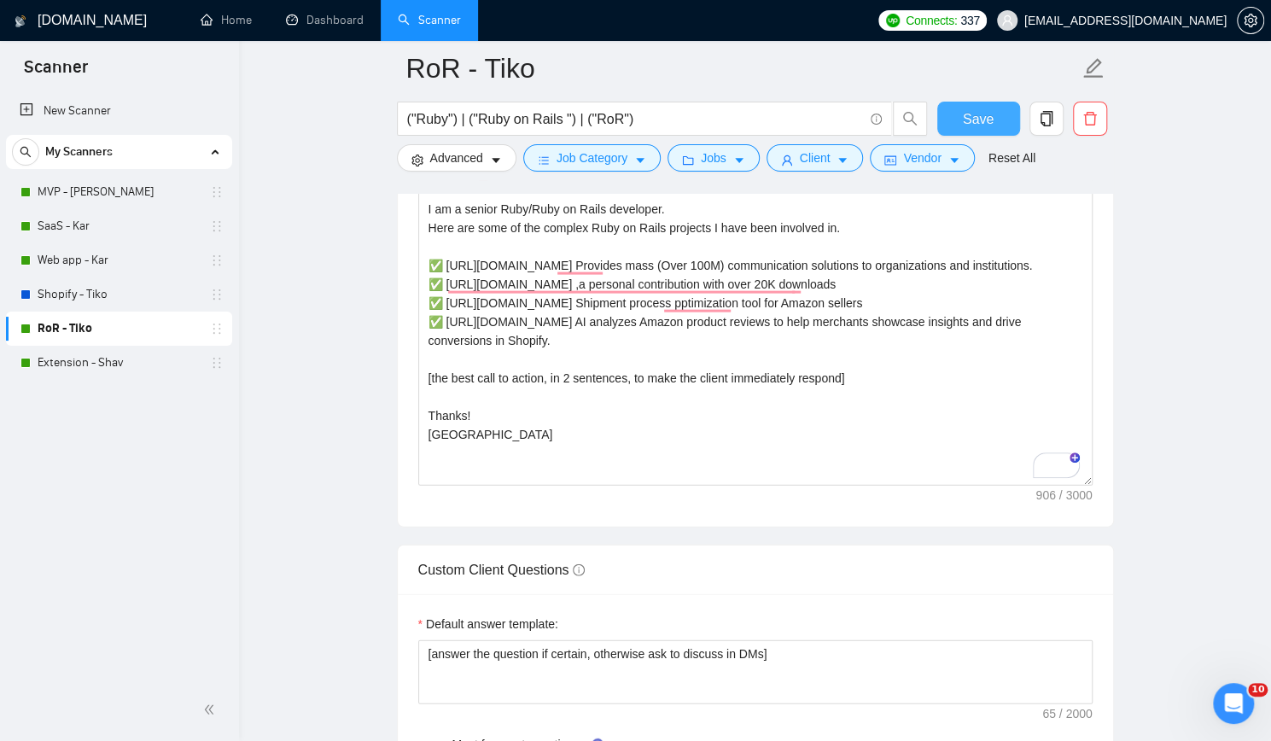
click at [976, 120] on span "Save" at bounding box center [977, 118] width 31 height 21
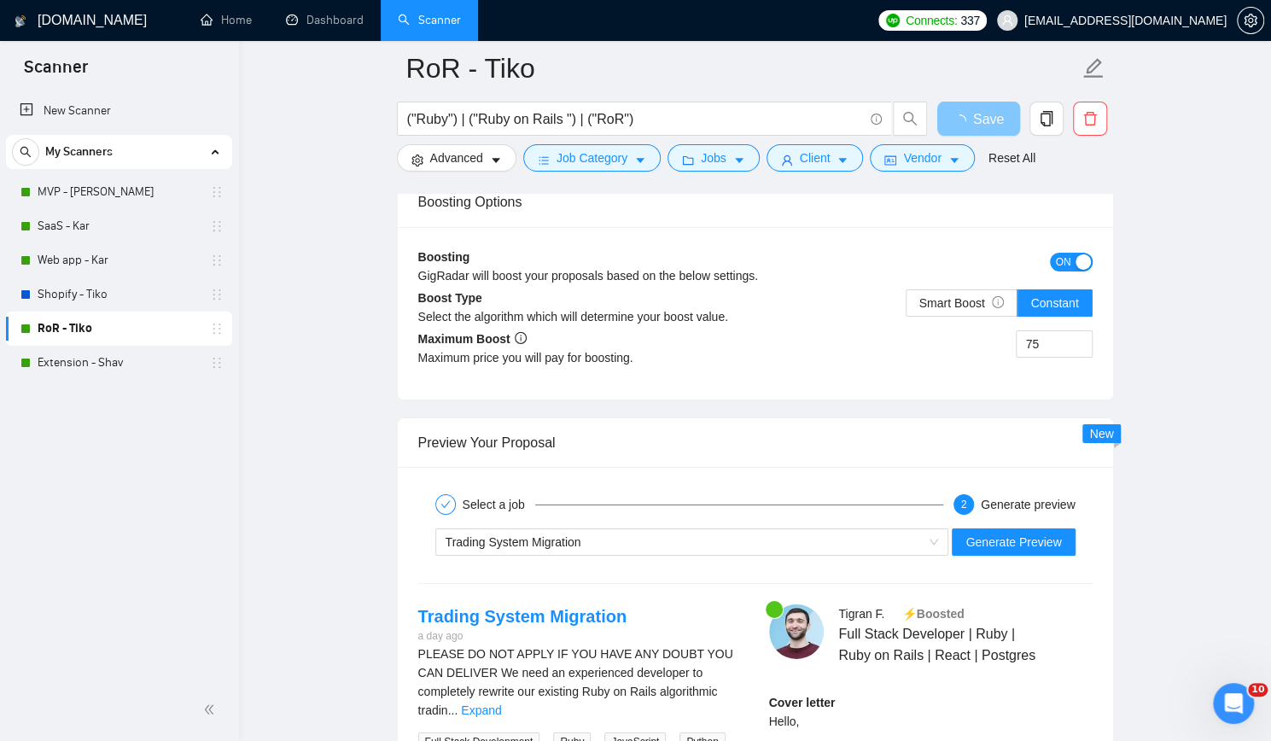
scroll to position [3242, 0]
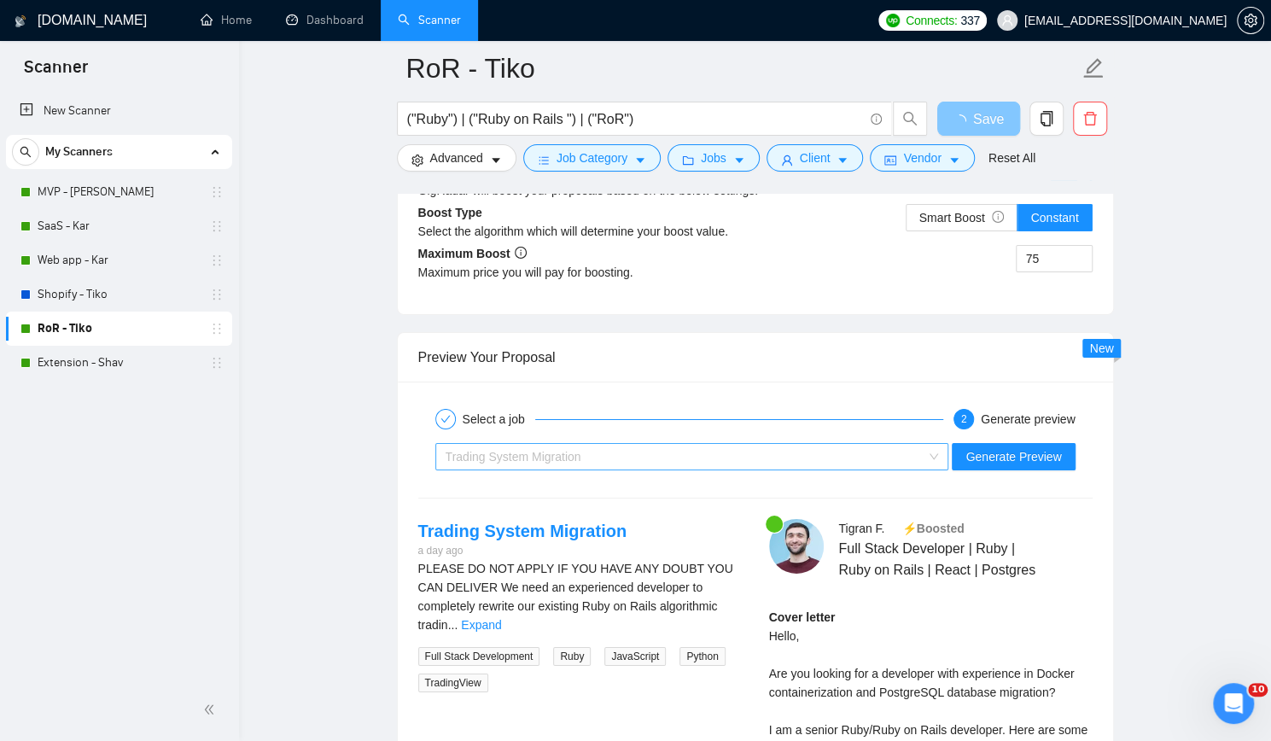
click at [689, 448] on div "Trading System Migration" at bounding box center [684, 457] width 478 height 26
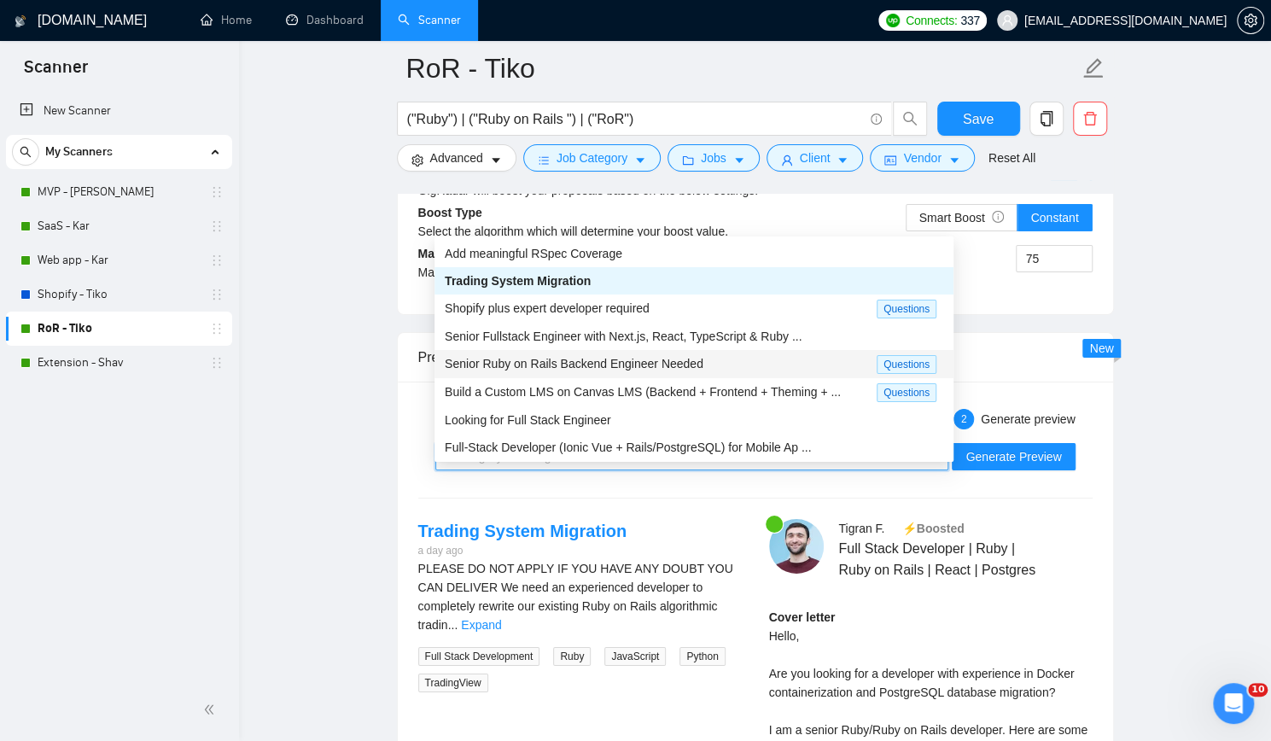
click at [590, 362] on span "Senior Ruby on Rails Backend Engineer Needed" at bounding box center [574, 364] width 259 height 14
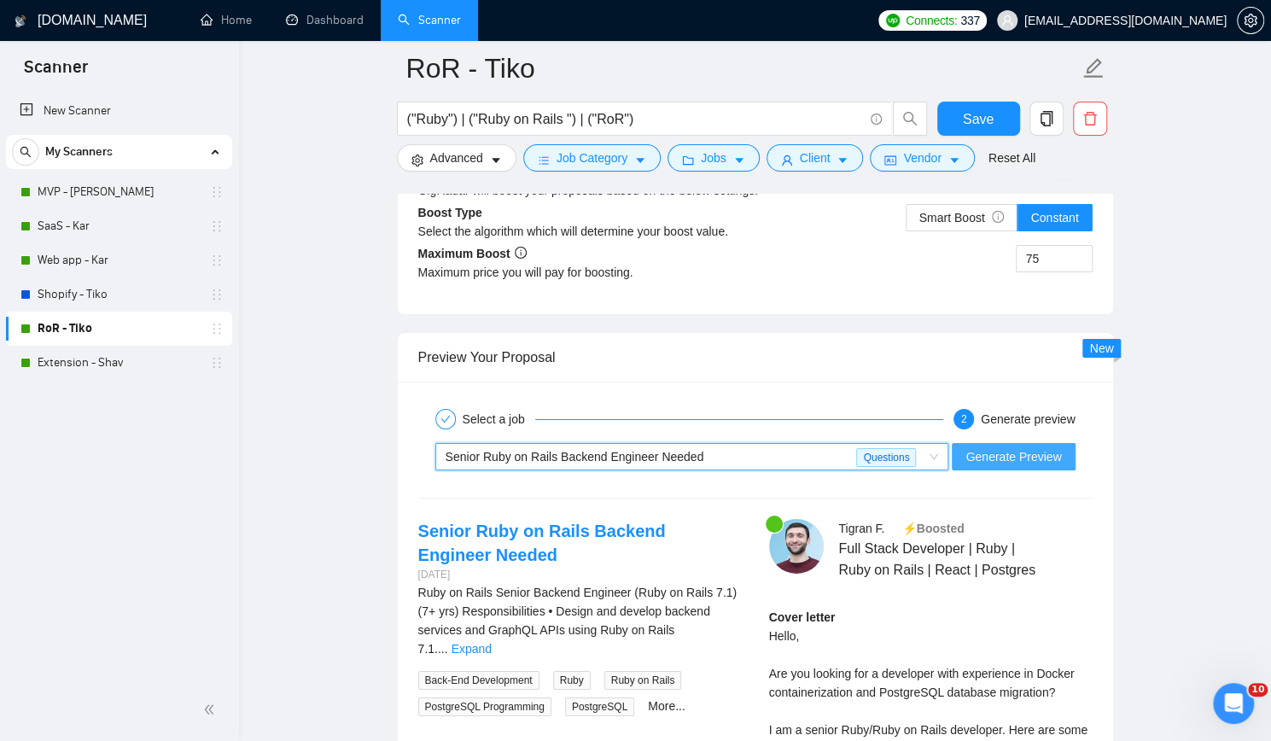
click at [993, 448] on span "Generate Preview" at bounding box center [1013, 456] width 96 height 19
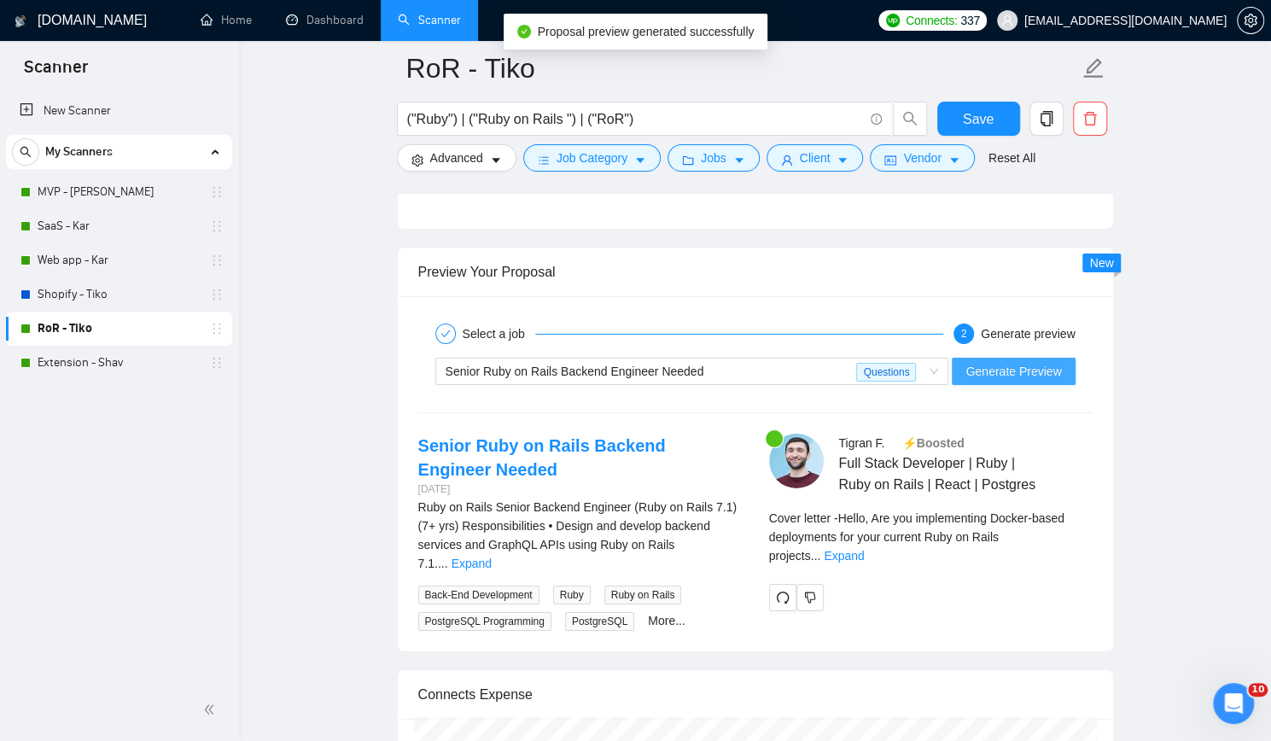
scroll to position [3413, 0]
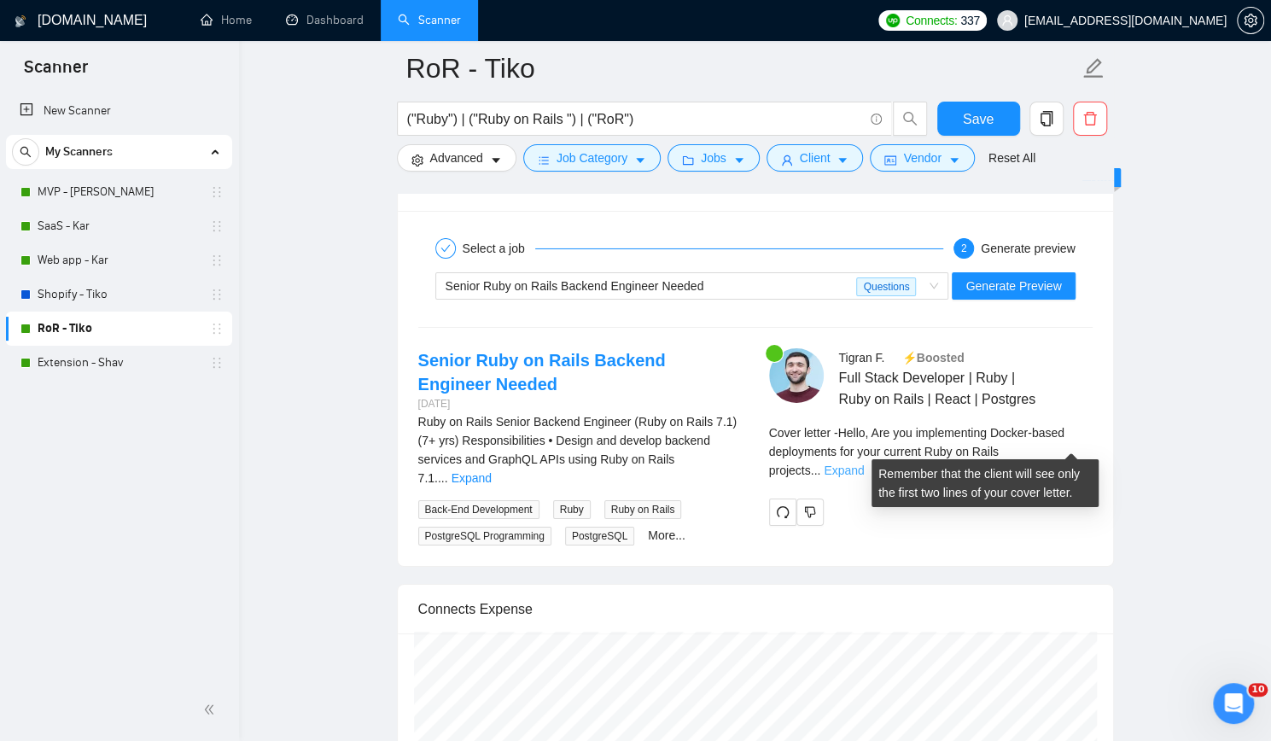
click at [864, 463] on link "Expand" at bounding box center [843, 470] width 40 height 14
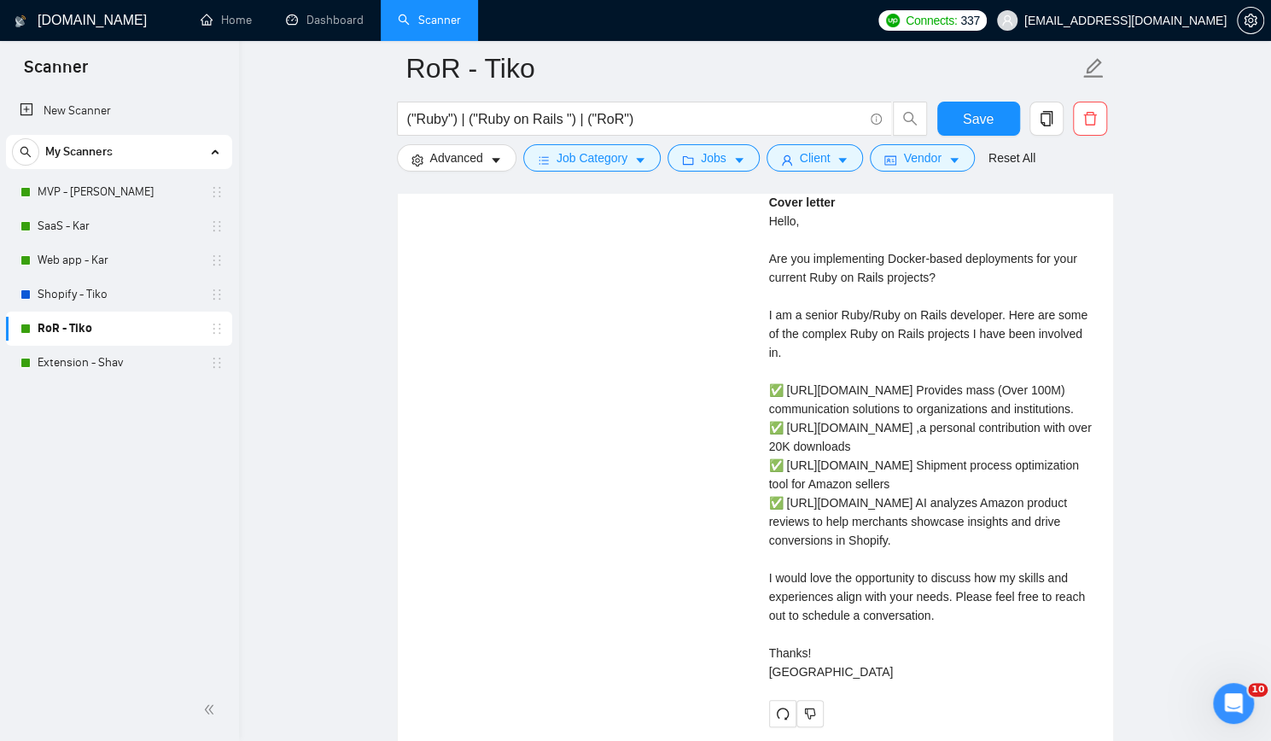
scroll to position [4010, 0]
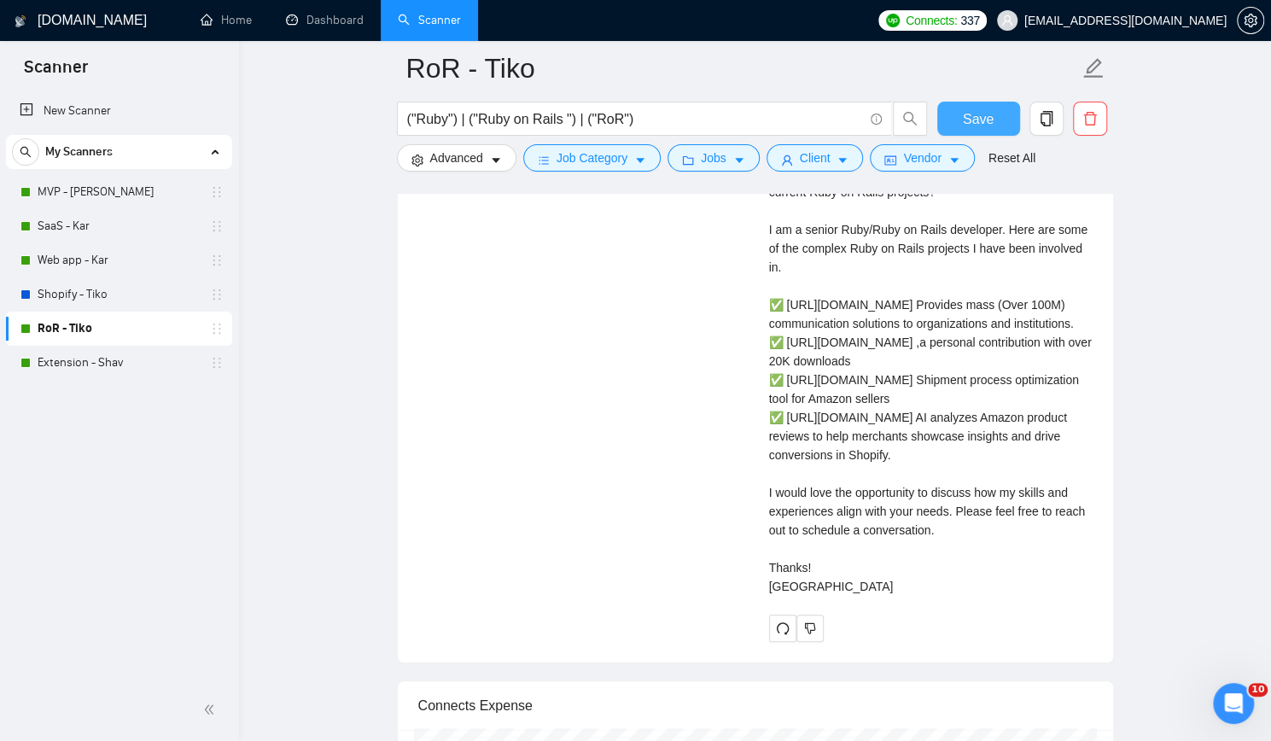
click at [974, 122] on span "Save" at bounding box center [977, 118] width 31 height 21
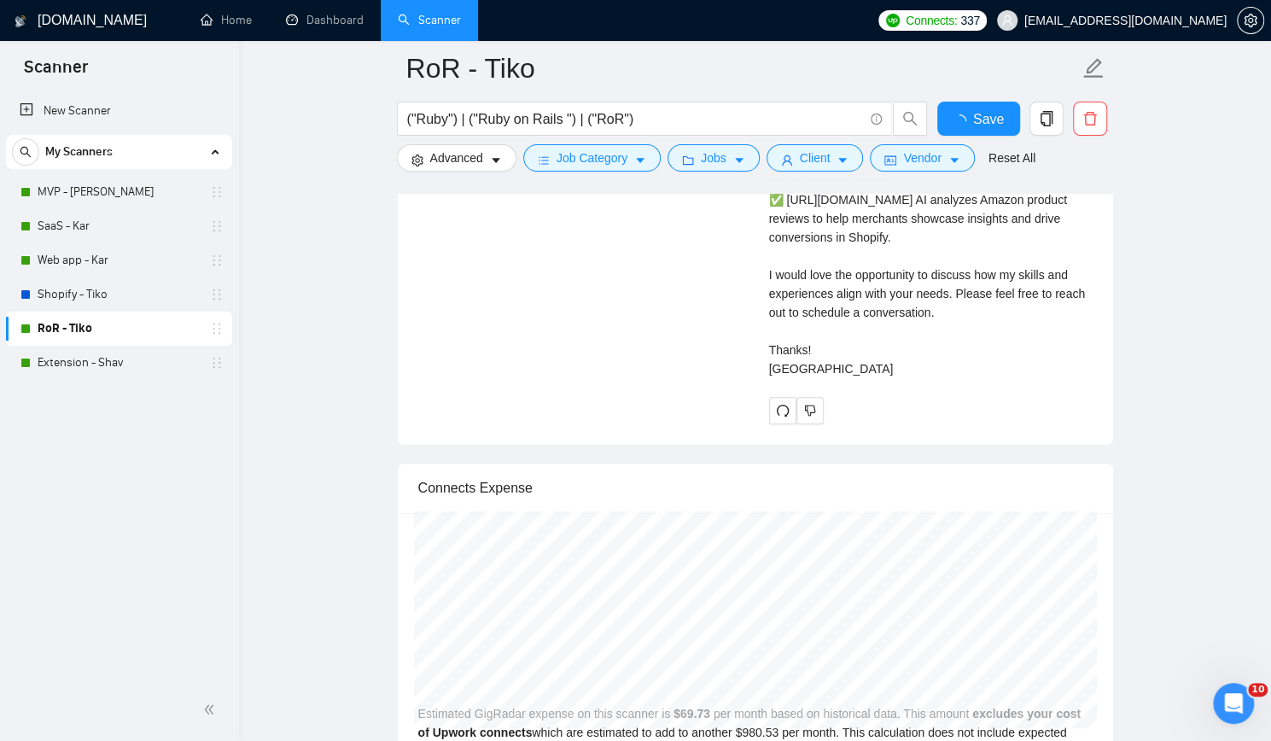
checkbox input "true"
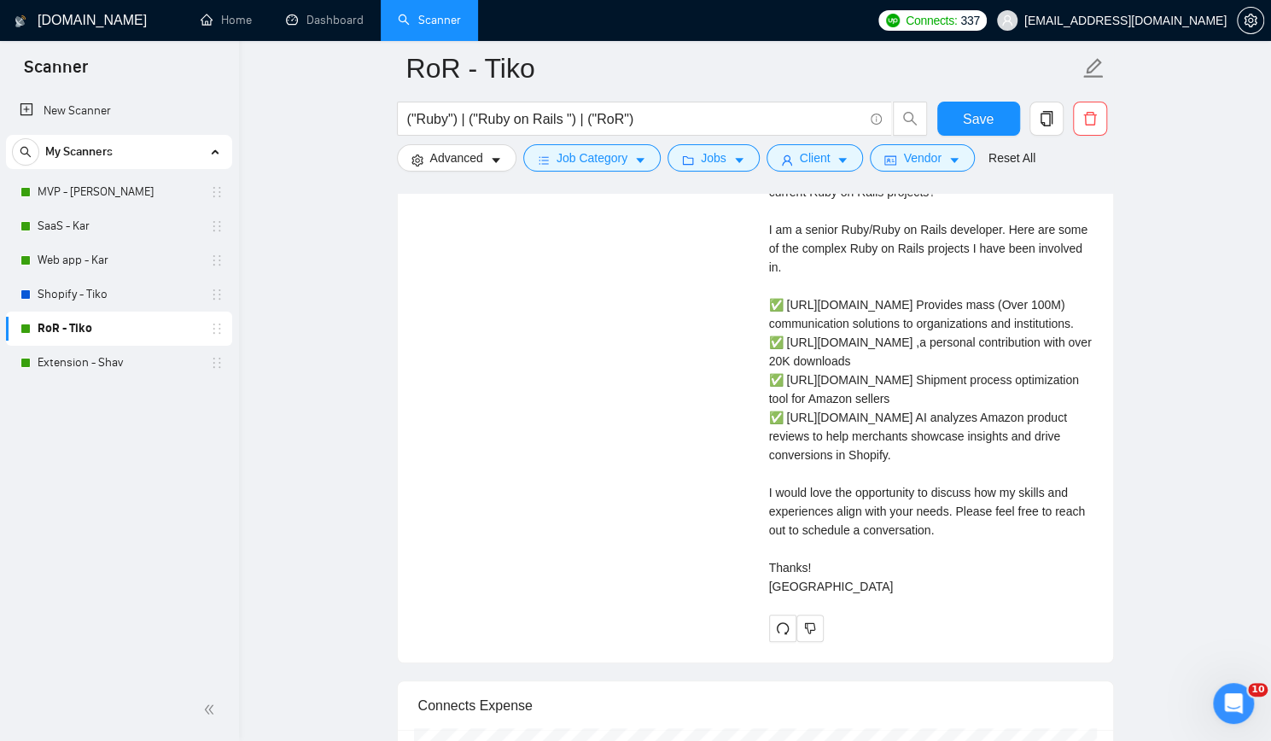
click at [106, 509] on div "New Scanner My Scanners MVP - [PERSON_NAME] - Kar Web app - Kar Shopify - Tiko …" at bounding box center [119, 384] width 239 height 588
